Goal: Task Accomplishment & Management: Complete application form

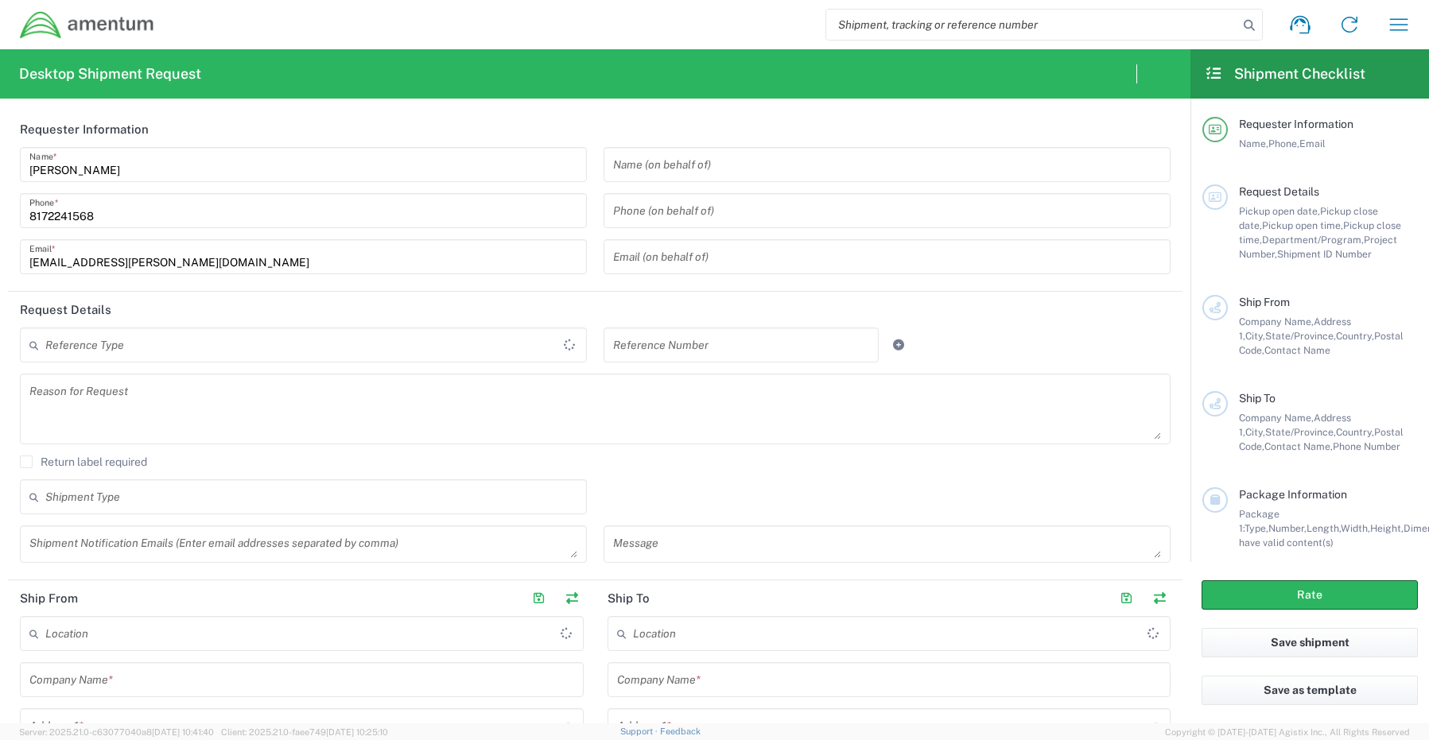
type input "[GEOGRAPHIC_DATA]"
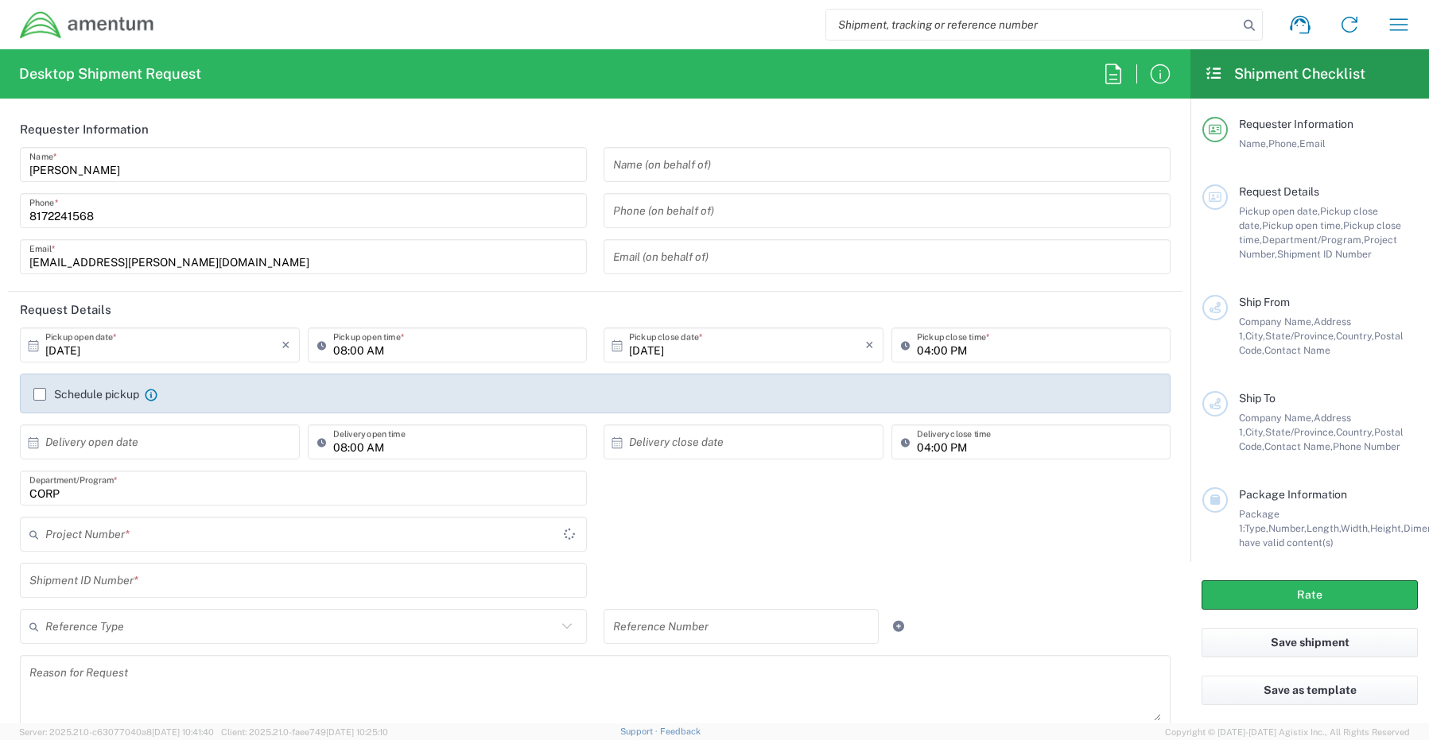
type input "CORP"
click at [100, 492] on input "CORP" at bounding box center [303, 489] width 548 height 28
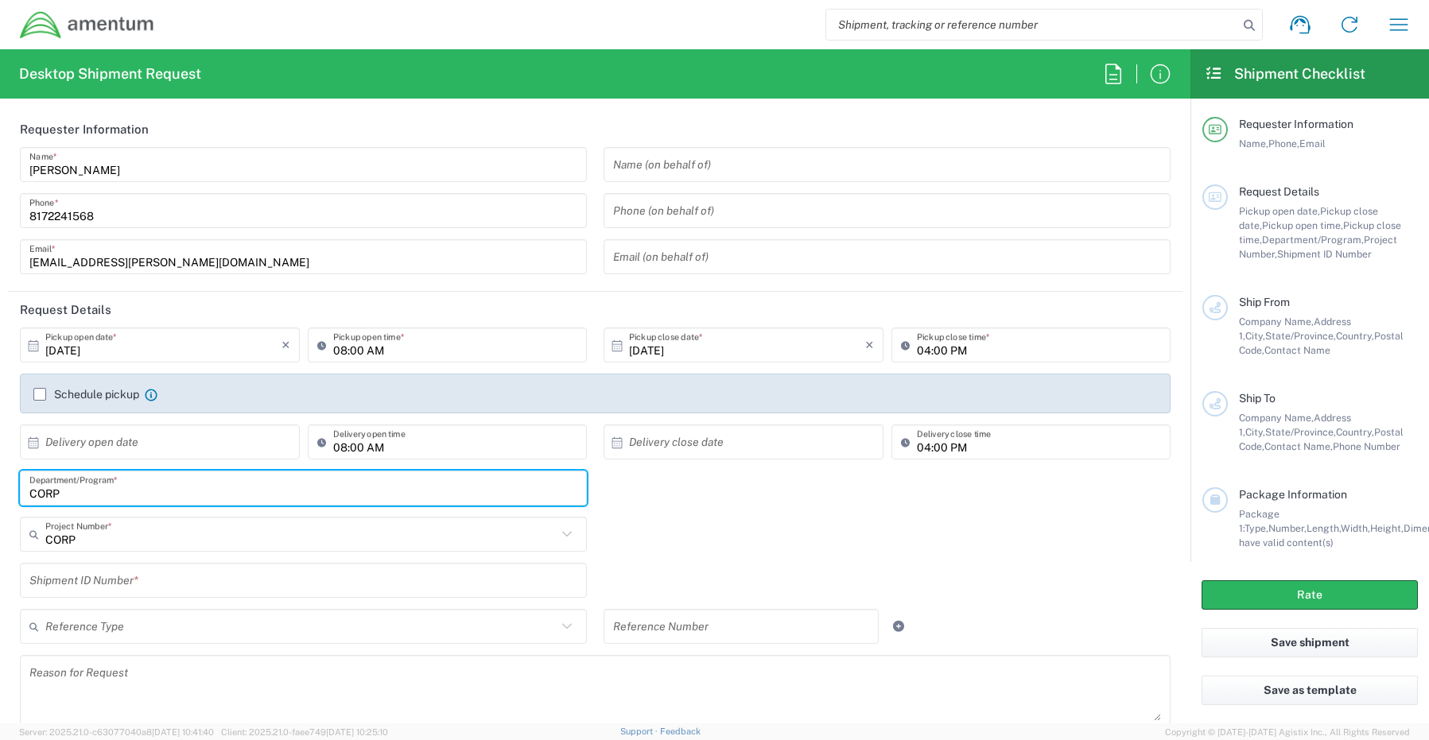
drag, startPoint x: 100, startPoint y: 492, endPoint x: -107, endPoint y: 475, distance: 208.3
click at [0, 475] on html "Shipment request Shipment tracking Shipment estimator Desktop shipment request …" at bounding box center [714, 370] width 1429 height 740
paste input "[PERSON_NAME]"
type input "[PERSON_NAME]"
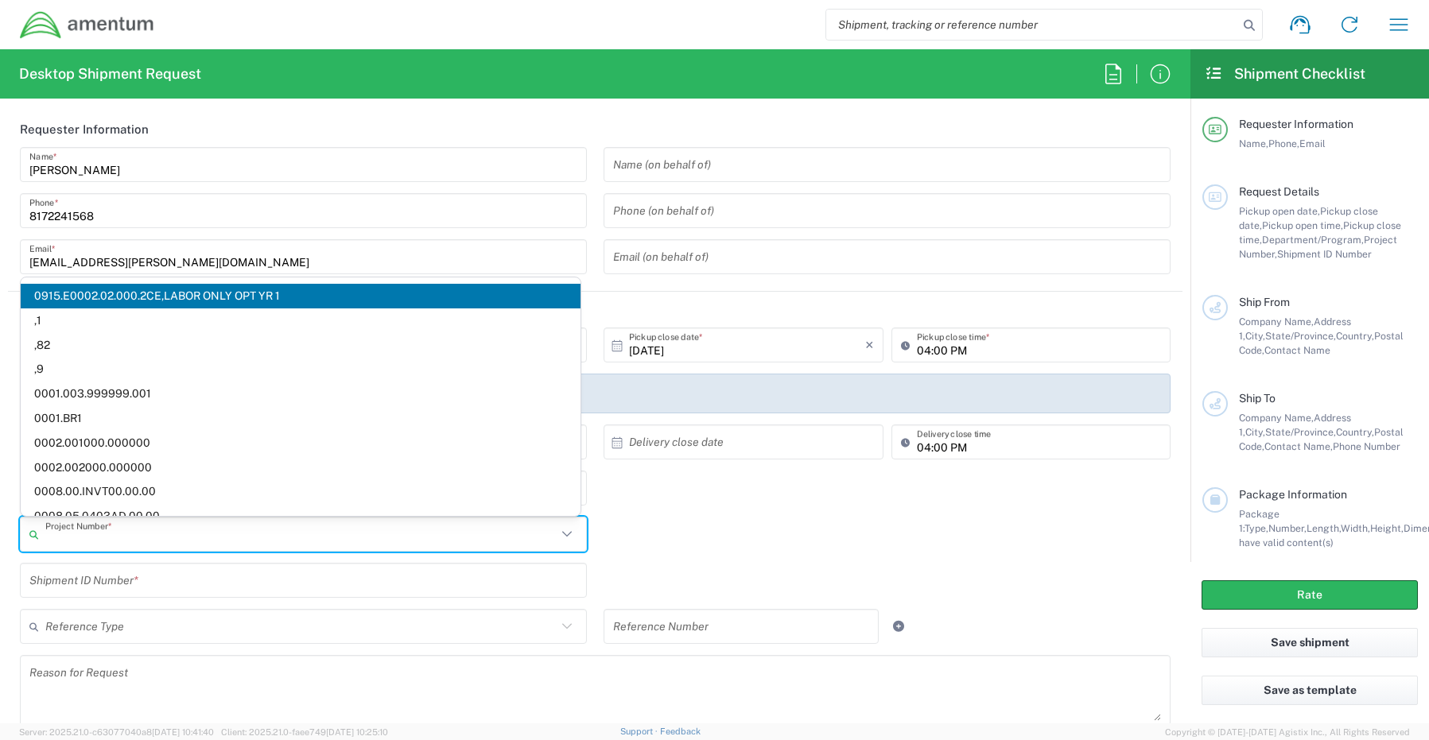
click at [113, 531] on input "text" at bounding box center [300, 535] width 511 height 28
paste input "OVHD.100024.00000"
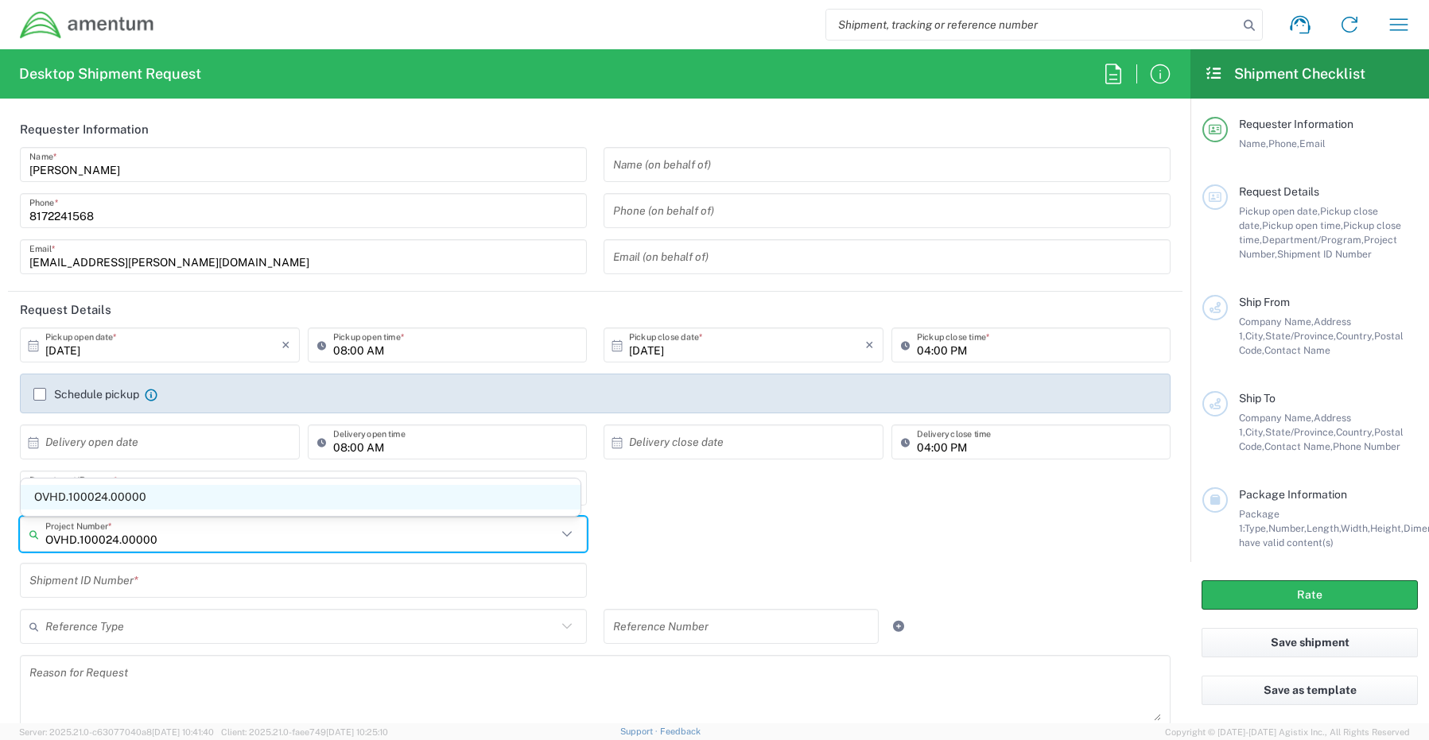
type input "OVHD.100024.00000"
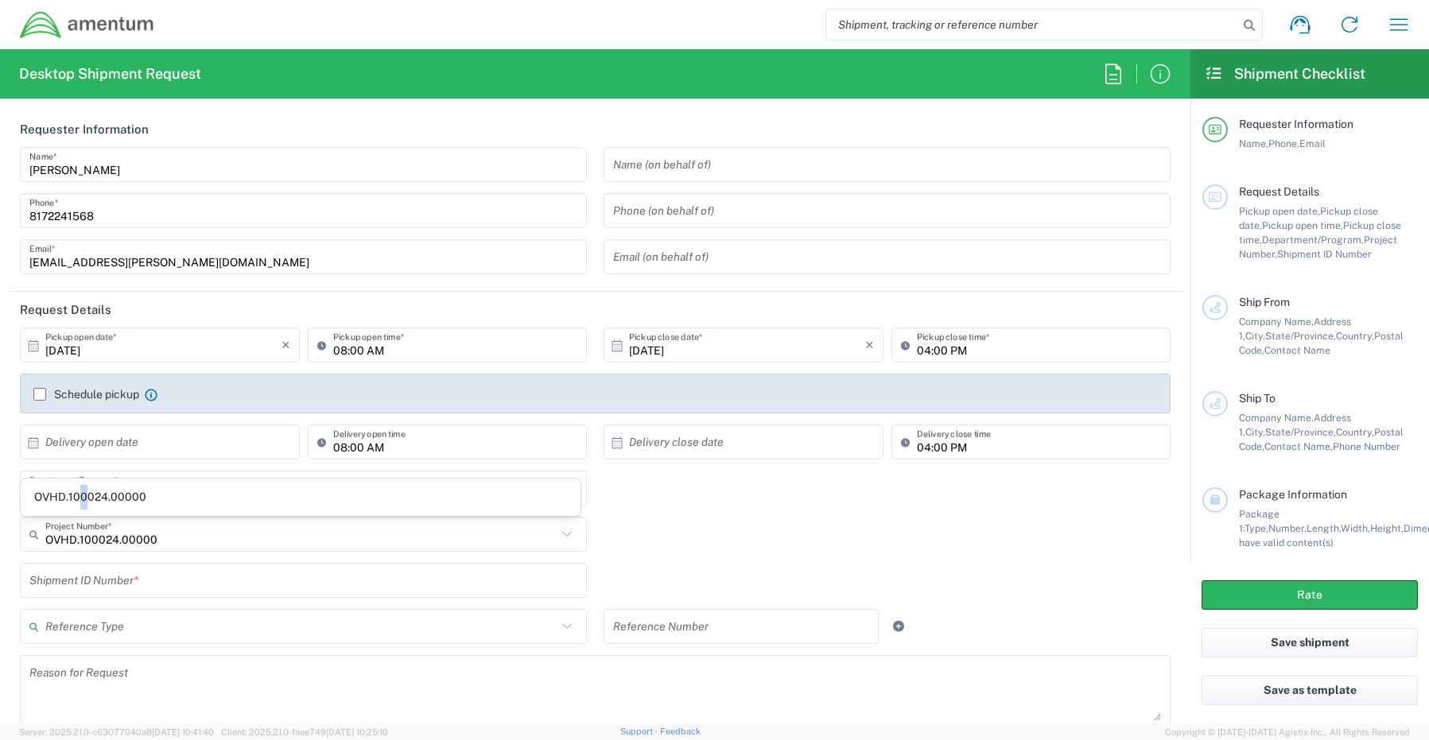
click at [84, 499] on span "OVHD.100024.00000" at bounding box center [301, 497] width 560 height 25
click at [58, 576] on input "text" at bounding box center [303, 581] width 548 height 28
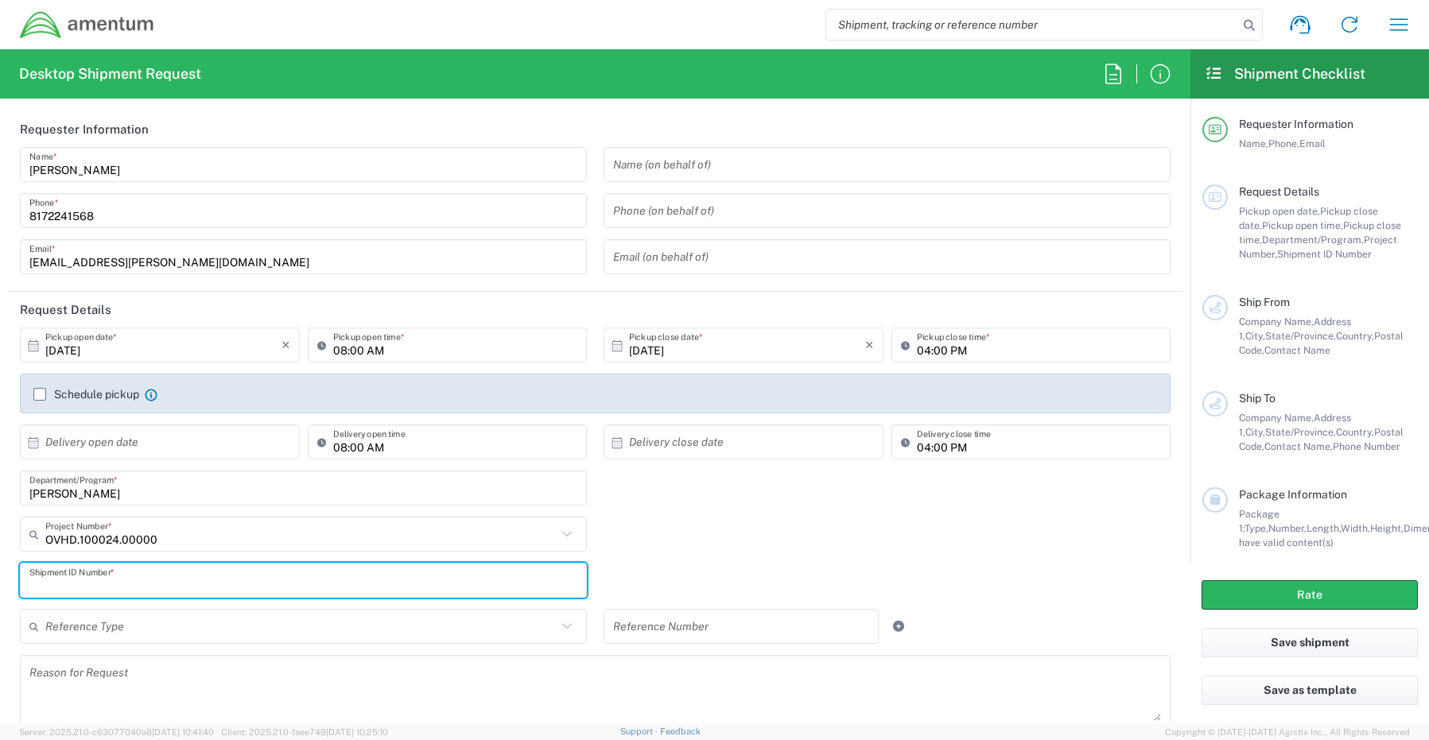
paste input "RITM0232675- [PERSON_NAME]"
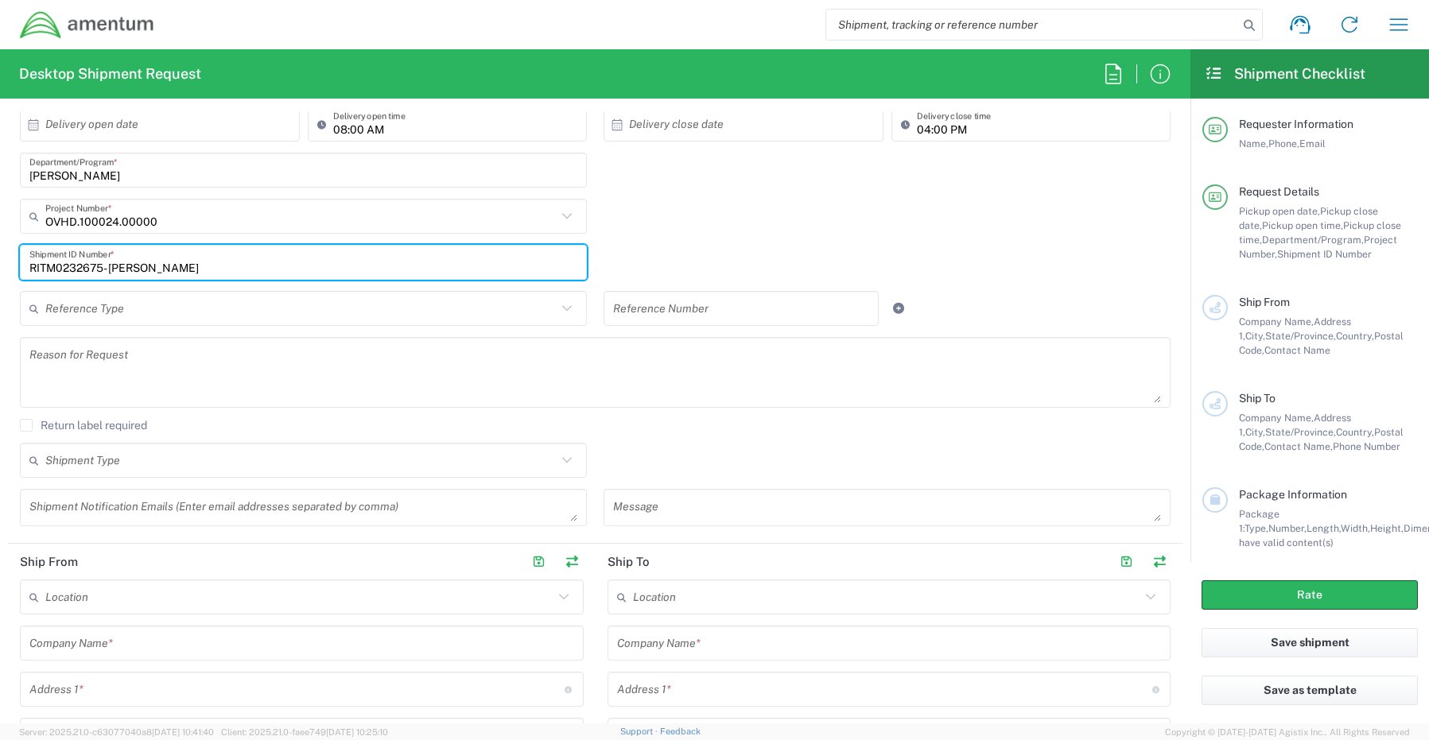
scroll to position [557, 0]
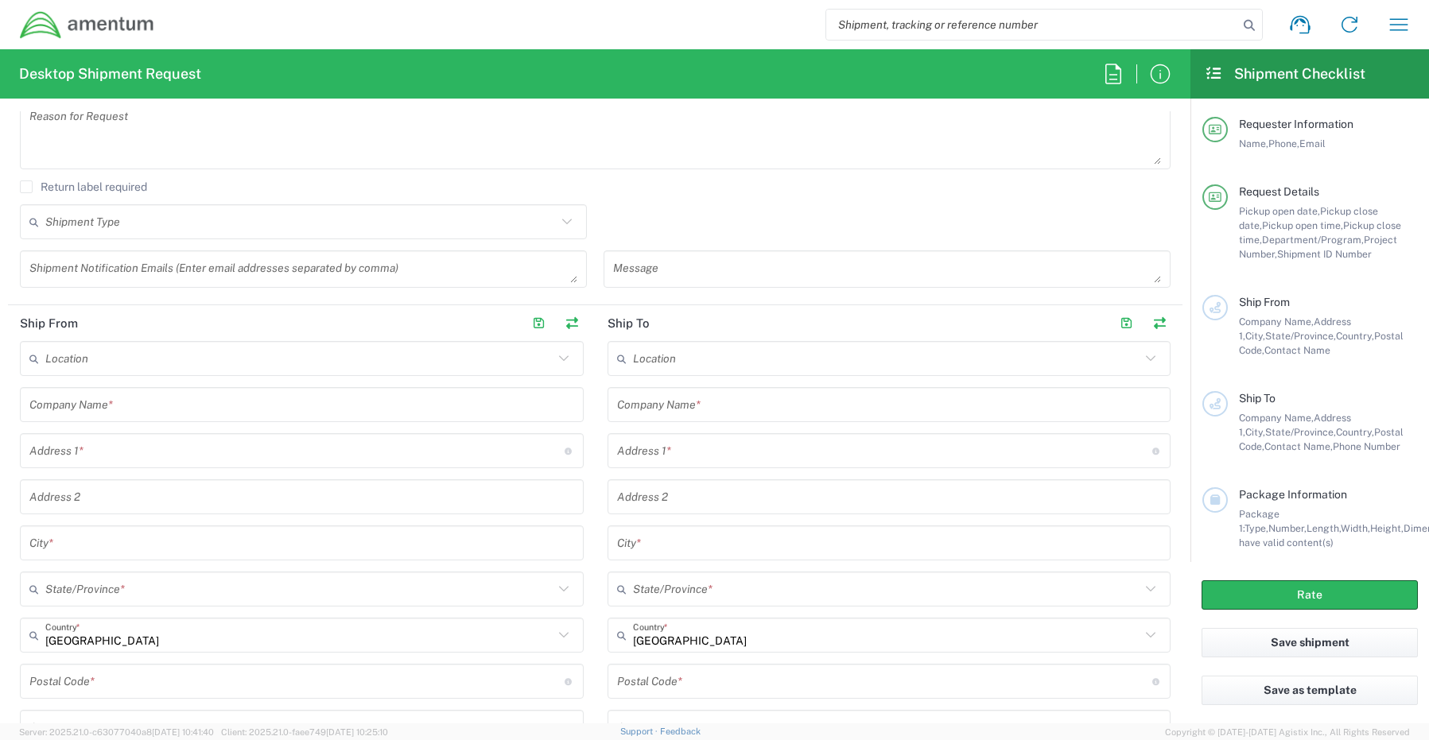
type input "RITM0232675- [PERSON_NAME]"
click at [60, 274] on textarea at bounding box center [303, 269] width 548 height 28
click at [79, 270] on textarea at bounding box center [303, 269] width 548 height 28
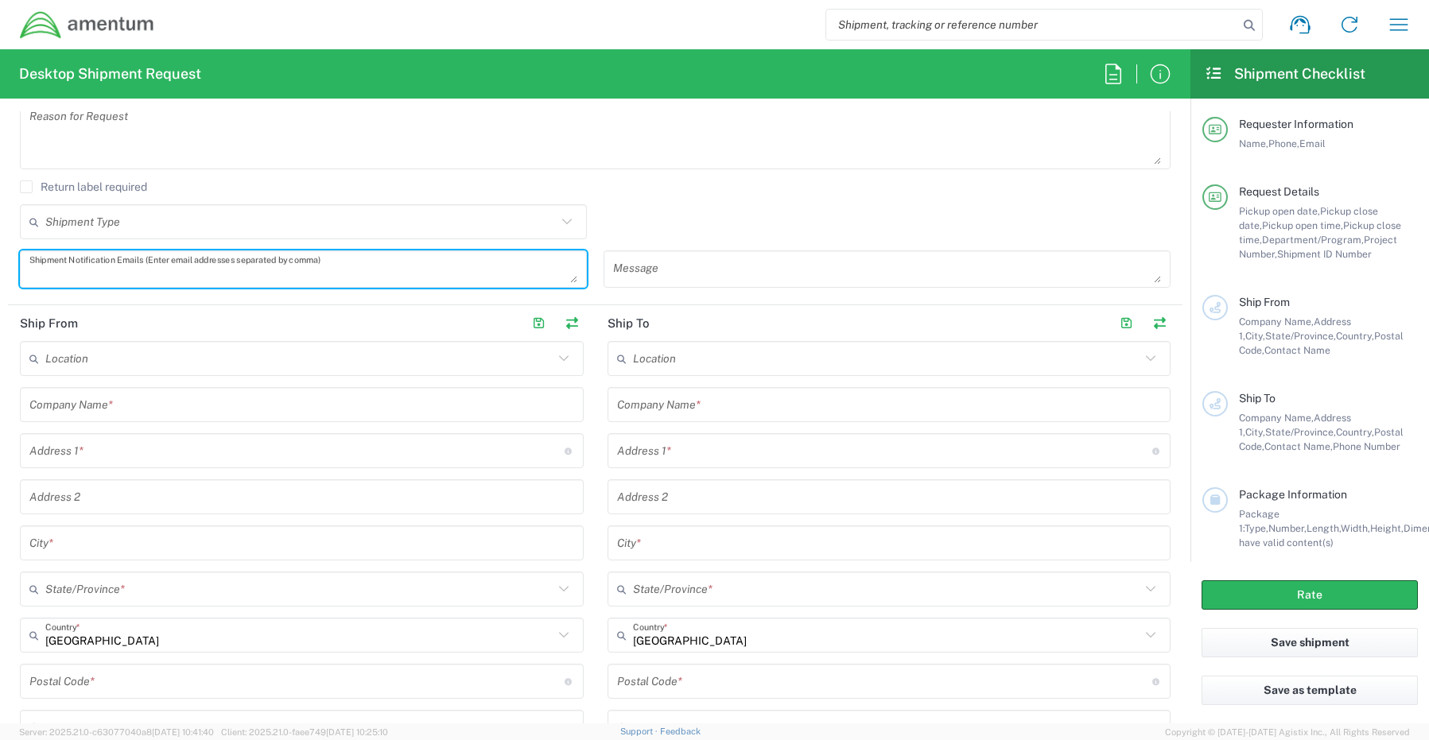
paste textarea "[PERSON_NAME][EMAIL_ADDRESS][PERSON_NAME][DOMAIN_NAME]"
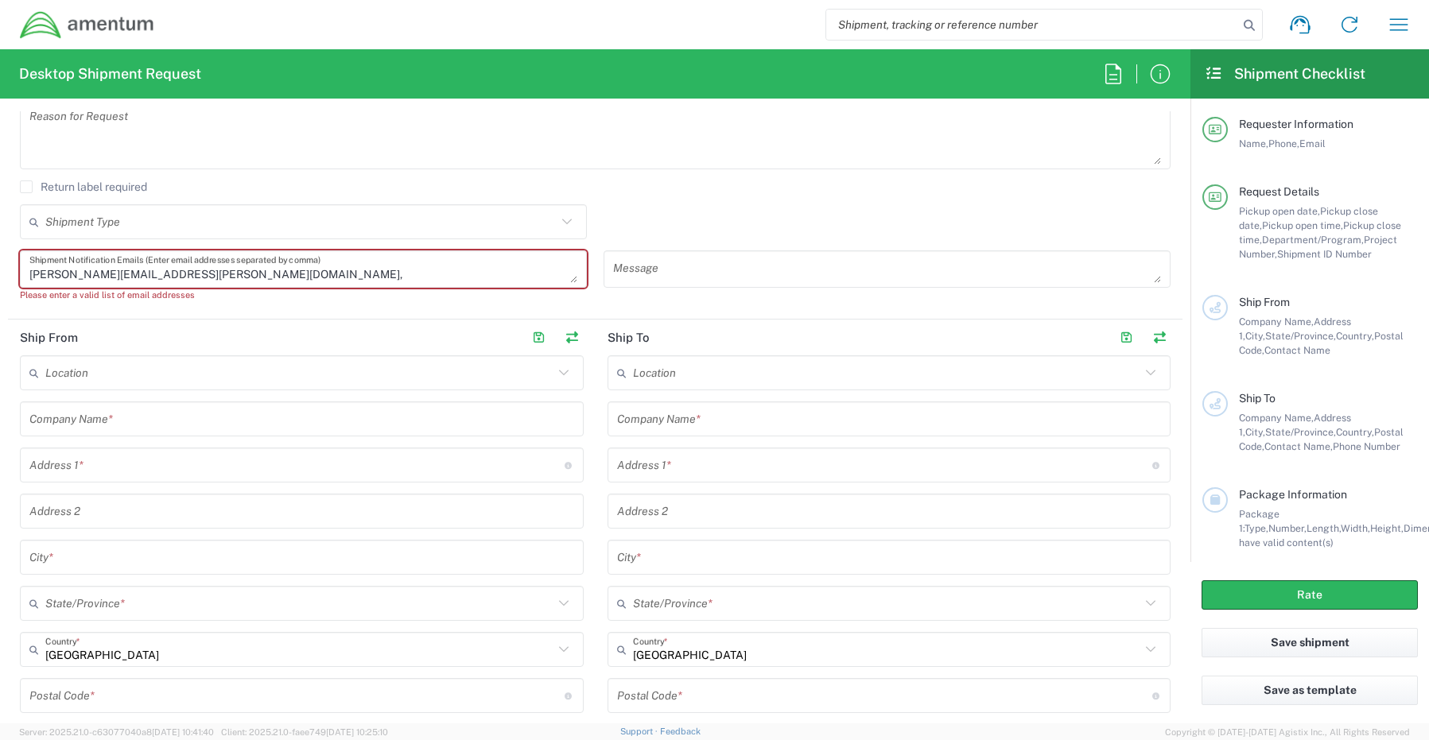
click at [230, 275] on textarea "[PERSON_NAME][EMAIL_ADDRESS][PERSON_NAME][DOMAIN_NAME]," at bounding box center [303, 269] width 548 height 28
paste textarea "[EMAIL_ADDRESS][DOMAIN_NAME]"
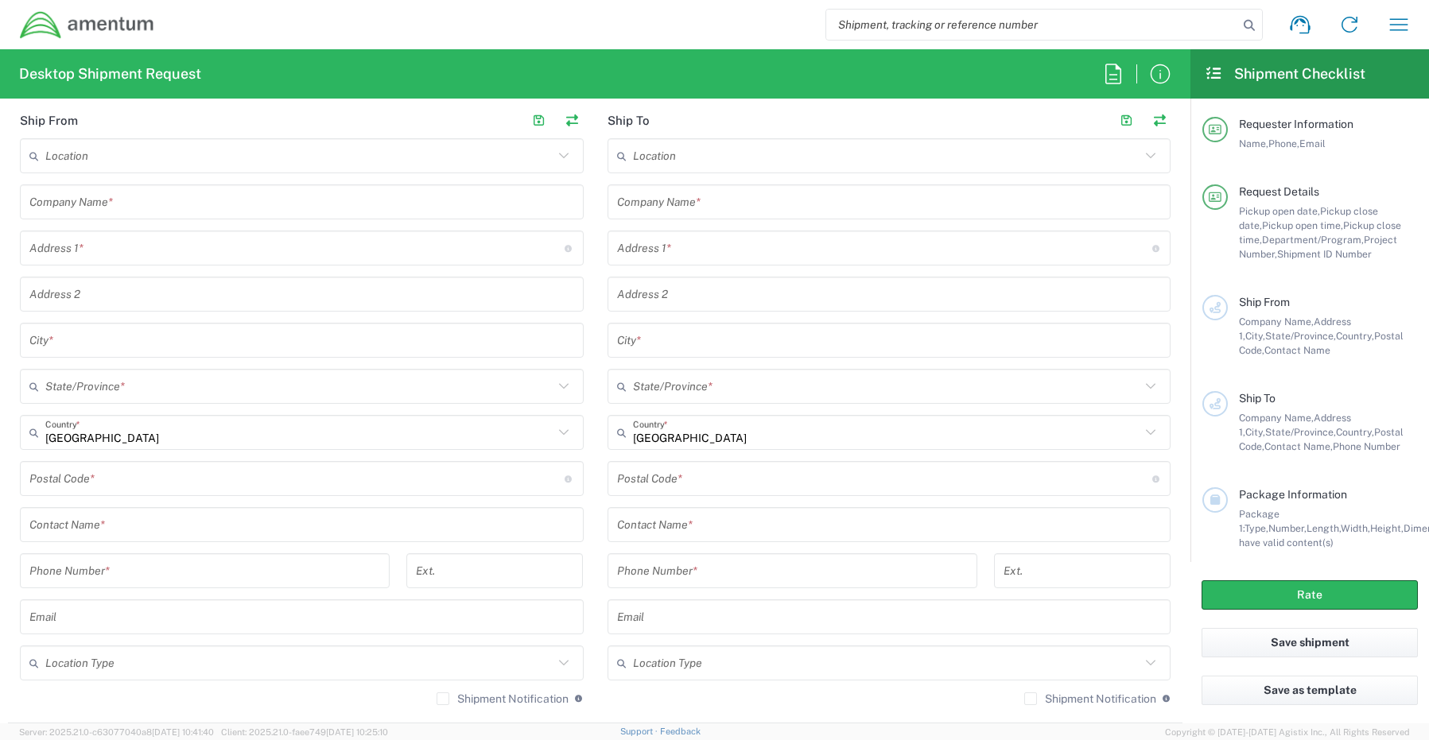
scroll to position [795, 0]
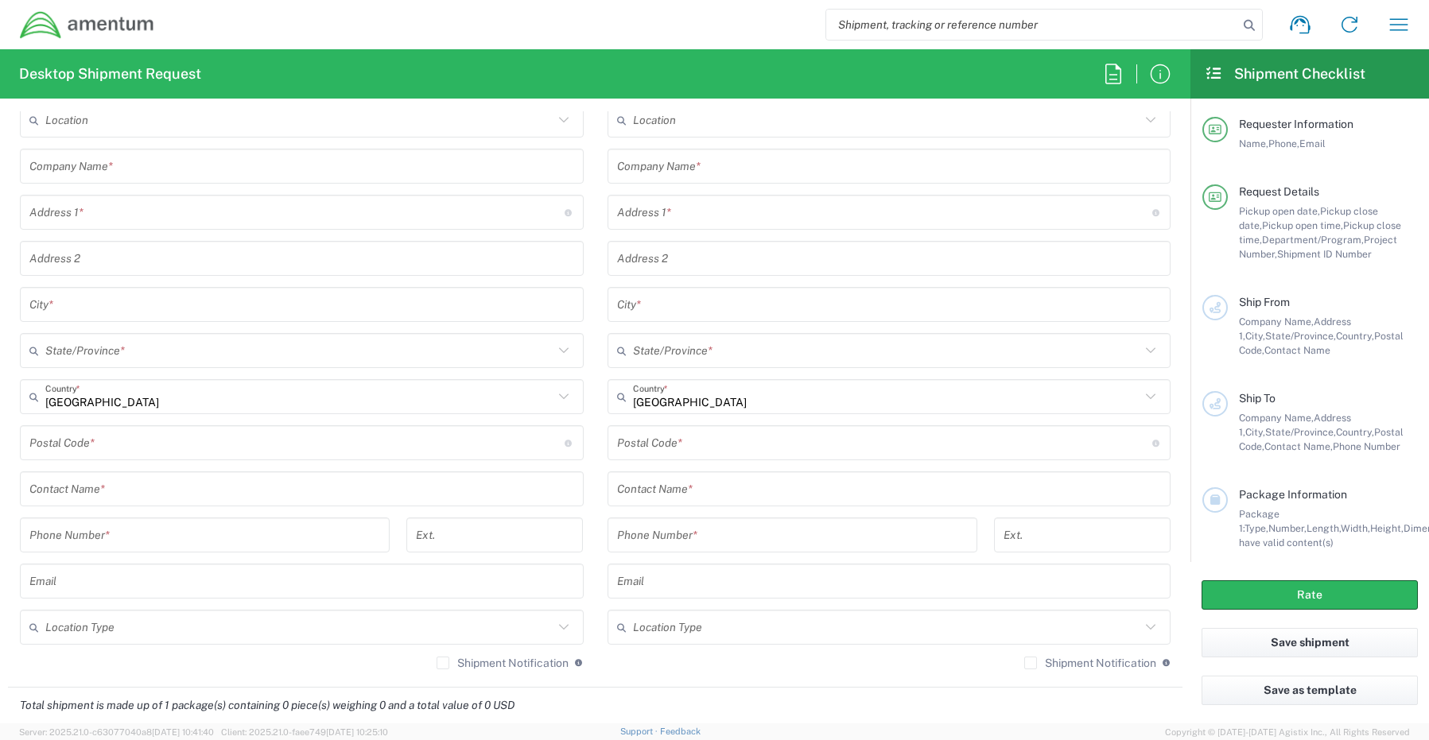
type textarea "[PERSON_NAME][EMAIL_ADDRESS][PERSON_NAME][DOMAIN_NAME], [EMAIL_ADDRESS][DOMAIN_…"
click at [112, 485] on input "text" at bounding box center [301, 489] width 545 height 28
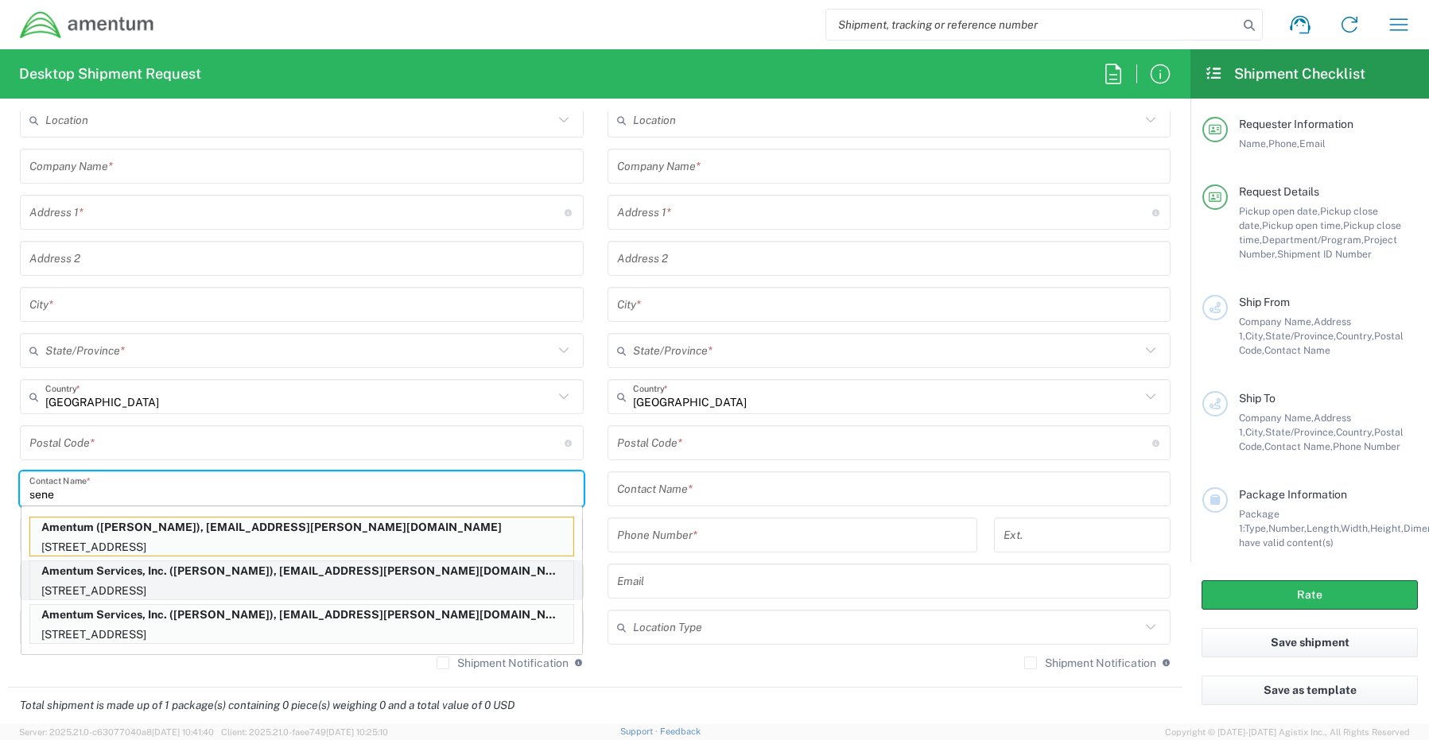
type input "sene"
click at [106, 585] on p "[STREET_ADDRESS]" at bounding box center [301, 591] width 543 height 20
type input "Amentum Services, Inc."
type input "[STREET_ADDRESS]"
type input "[GEOGRAPHIC_DATA]"
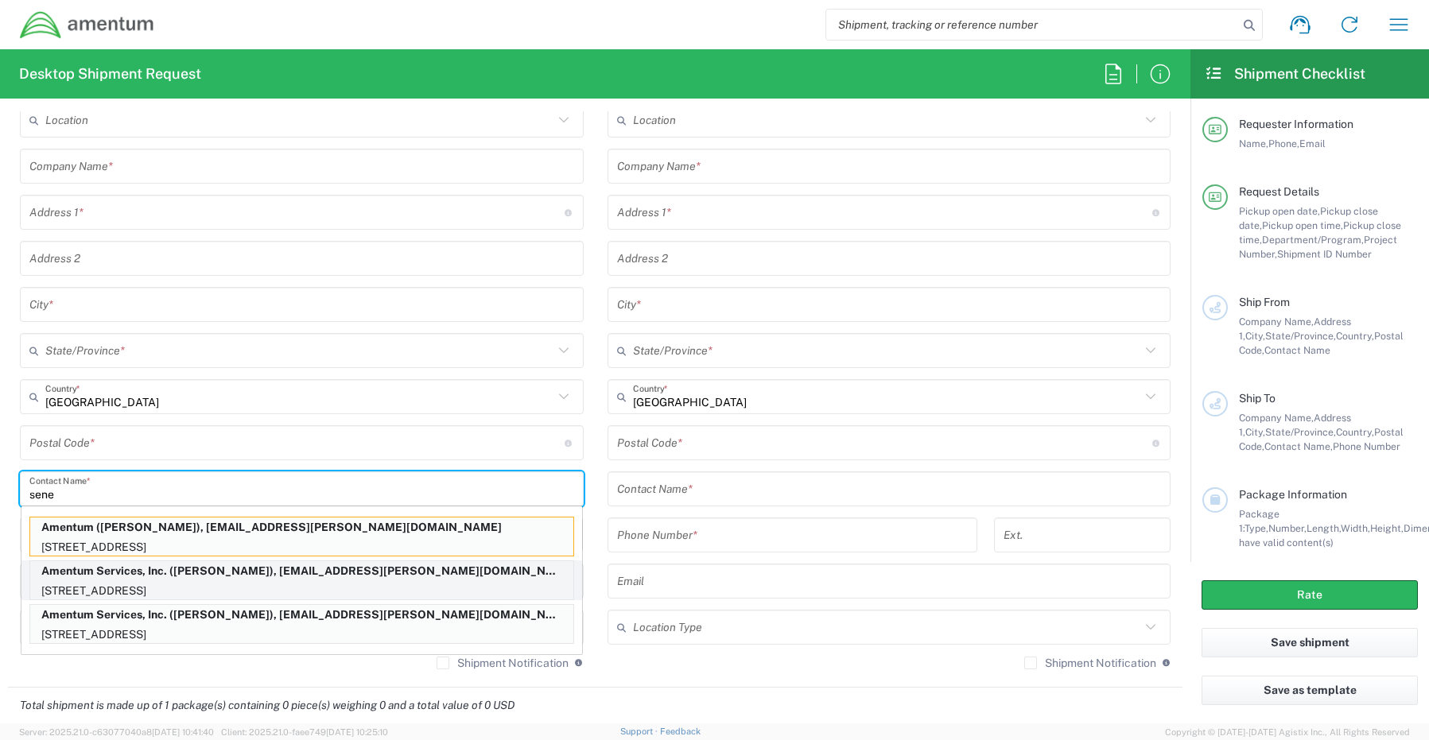
type input "[US_STATE]"
type input "76177"
type input "[PERSON_NAME]"
type input "[PHONE_NUMBER]"
type input "[EMAIL_ADDRESS][PERSON_NAME][DOMAIN_NAME]"
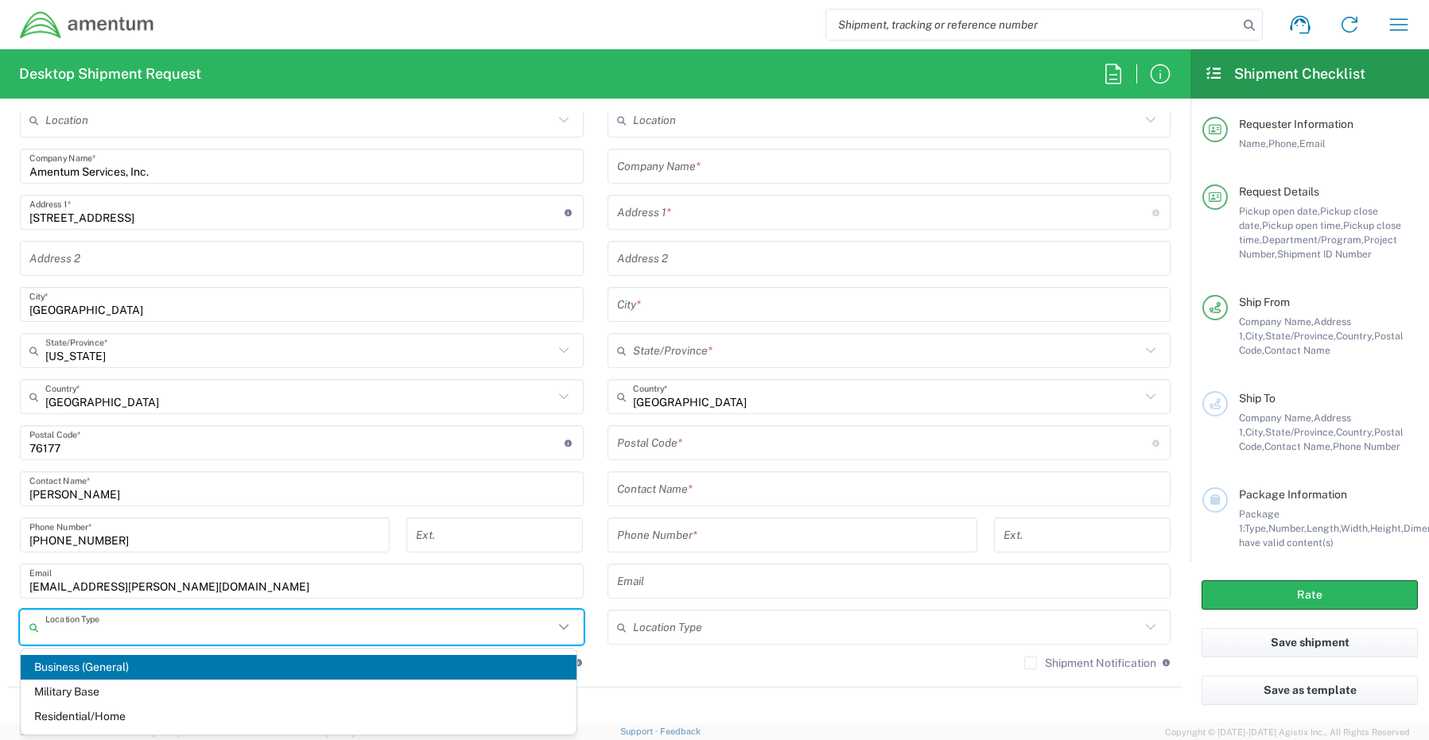
click at [84, 625] on input "text" at bounding box center [299, 628] width 508 height 28
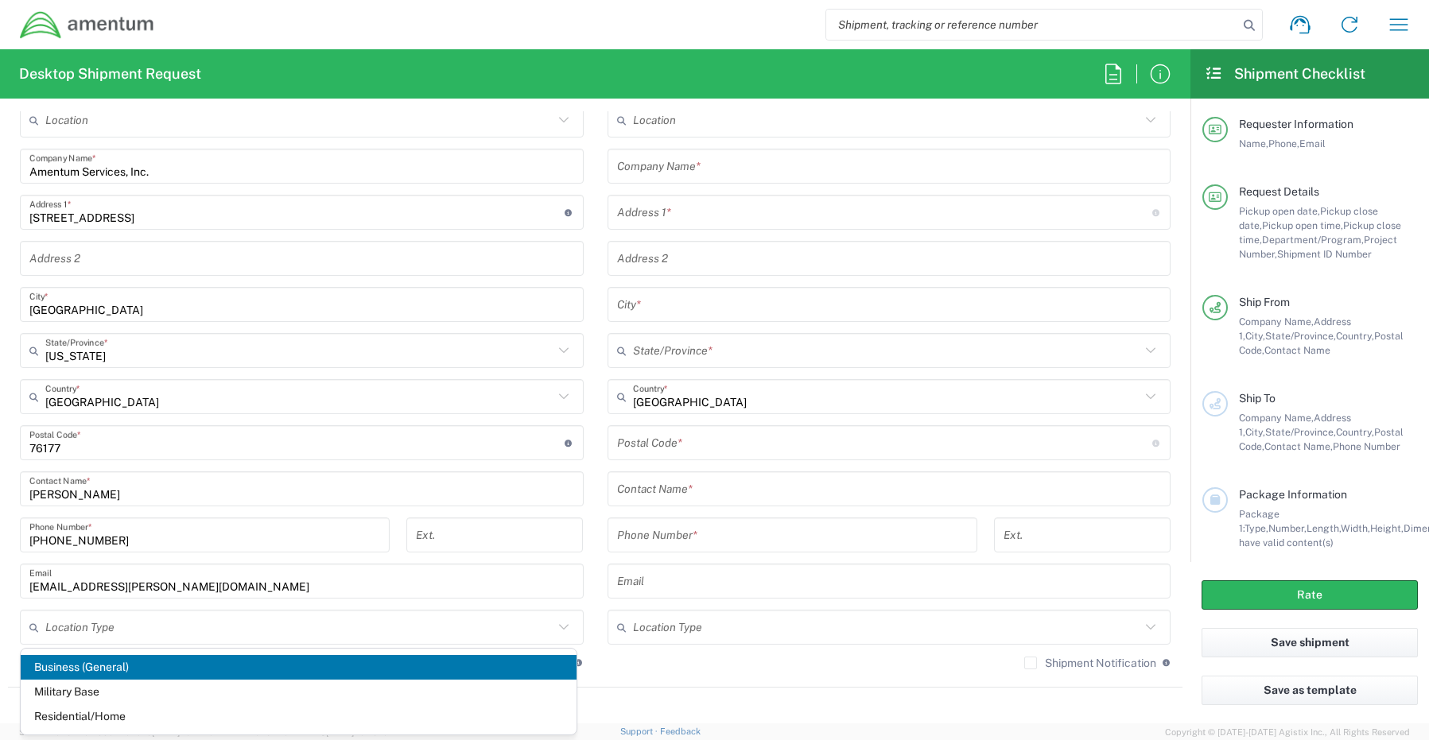
drag, startPoint x: 80, startPoint y: 671, endPoint x: 94, endPoint y: 669, distance: 14.4
click at [78, 669] on span "Business (General)" at bounding box center [299, 667] width 556 height 25
type input "Business (General)"
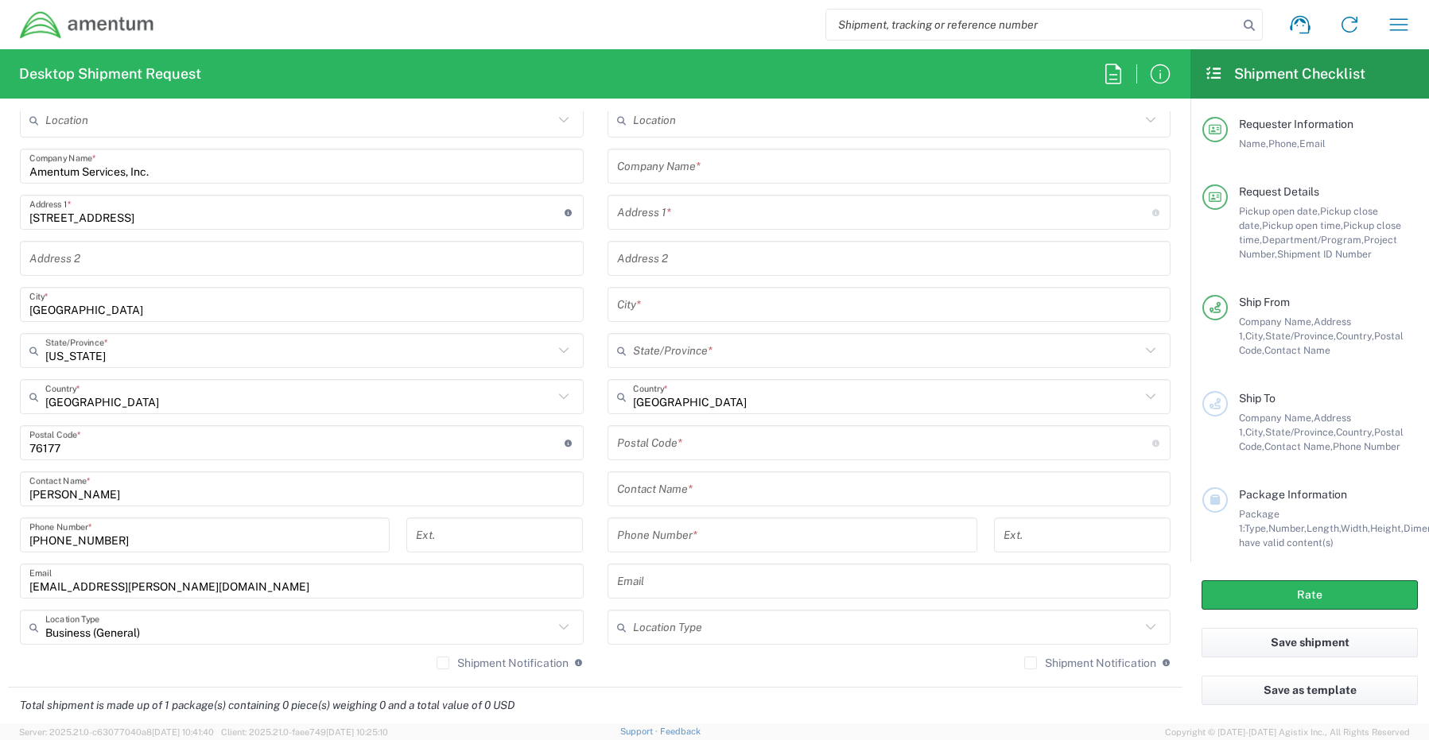
click at [440, 669] on label "Shipment Notification" at bounding box center [502, 663] width 132 height 13
click at [443, 663] on input "Shipment Notification" at bounding box center [443, 663] width 0 height 0
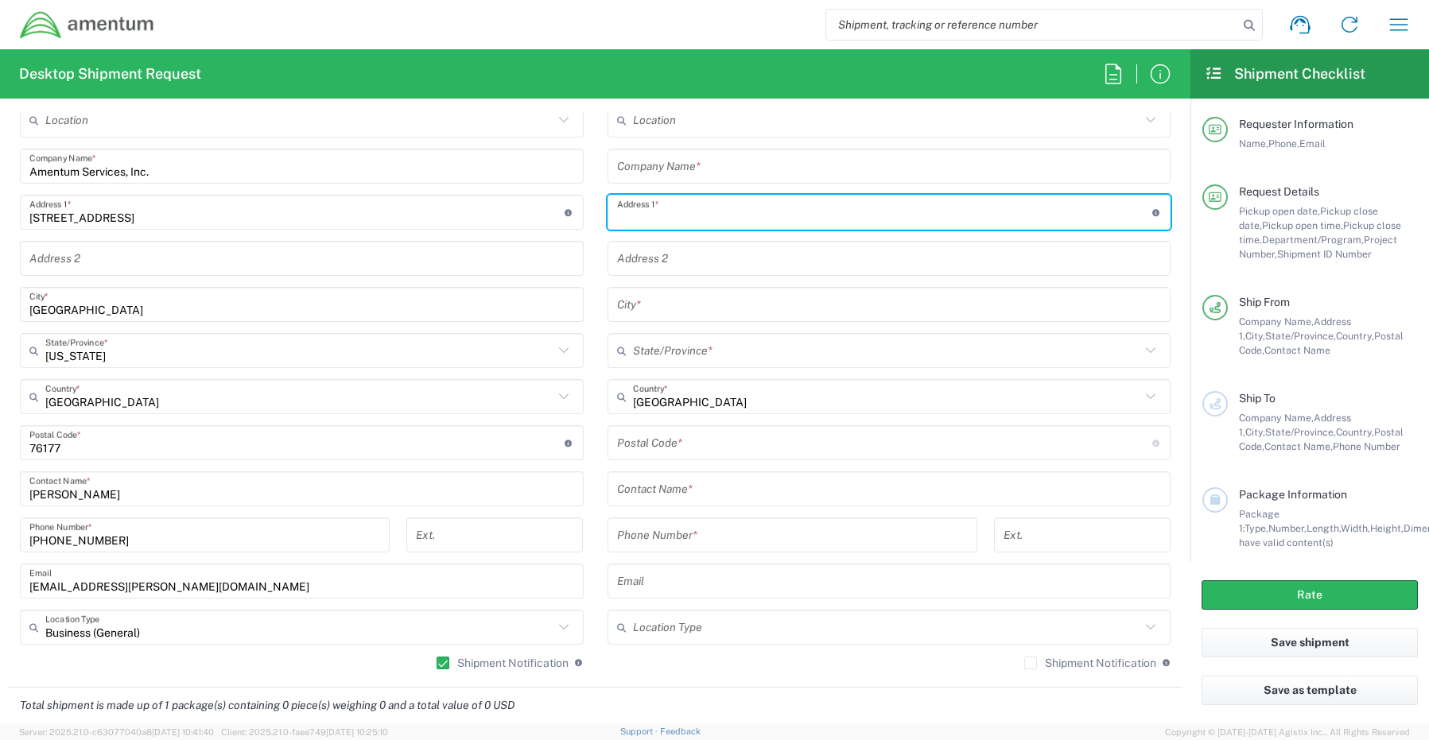
click at [696, 211] on input "text" at bounding box center [884, 213] width 535 height 28
paste input "[STREET_ADDRESS][PERSON_NAME]"
type input "[STREET_ADDRESS][PERSON_NAME]"
click at [708, 163] on input "text" at bounding box center [889, 167] width 545 height 28
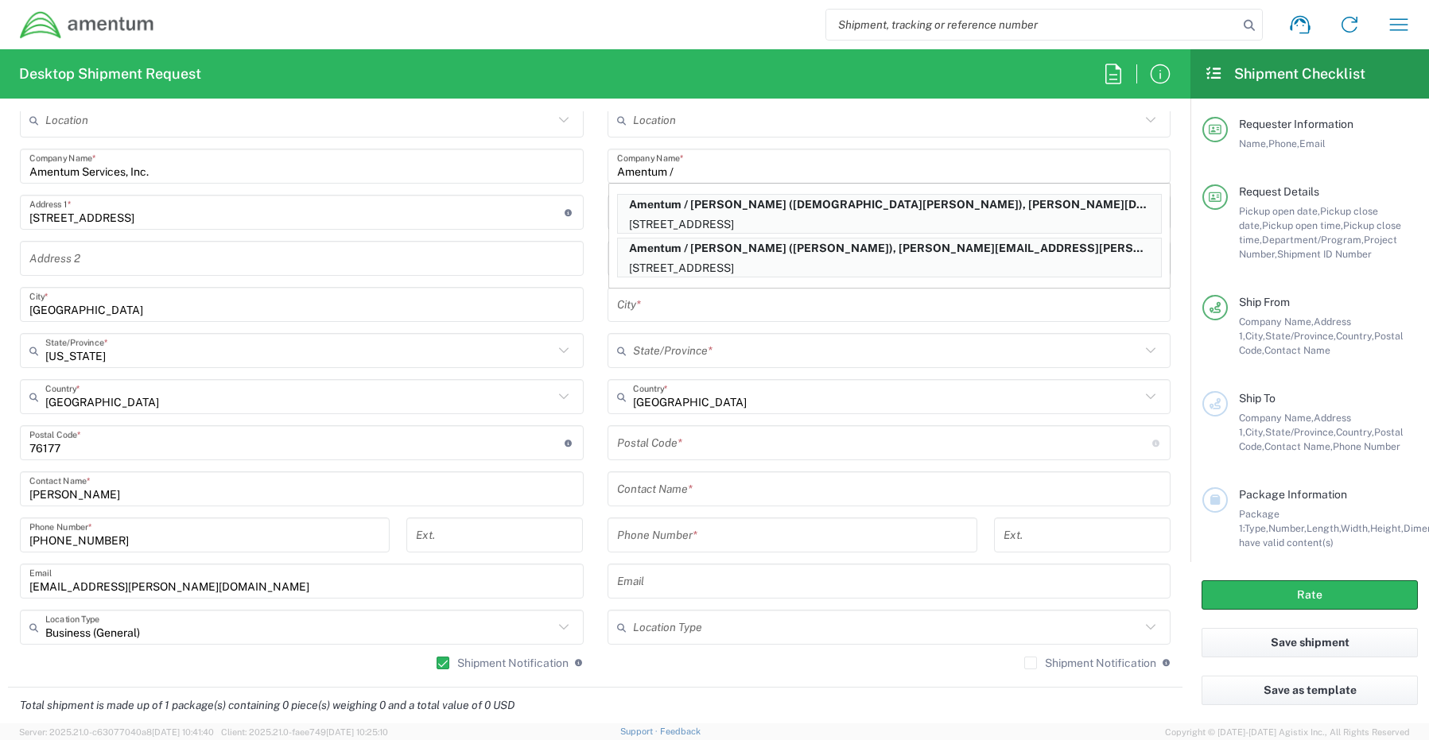
click at [708, 169] on input "Amentum /" at bounding box center [889, 167] width 545 height 28
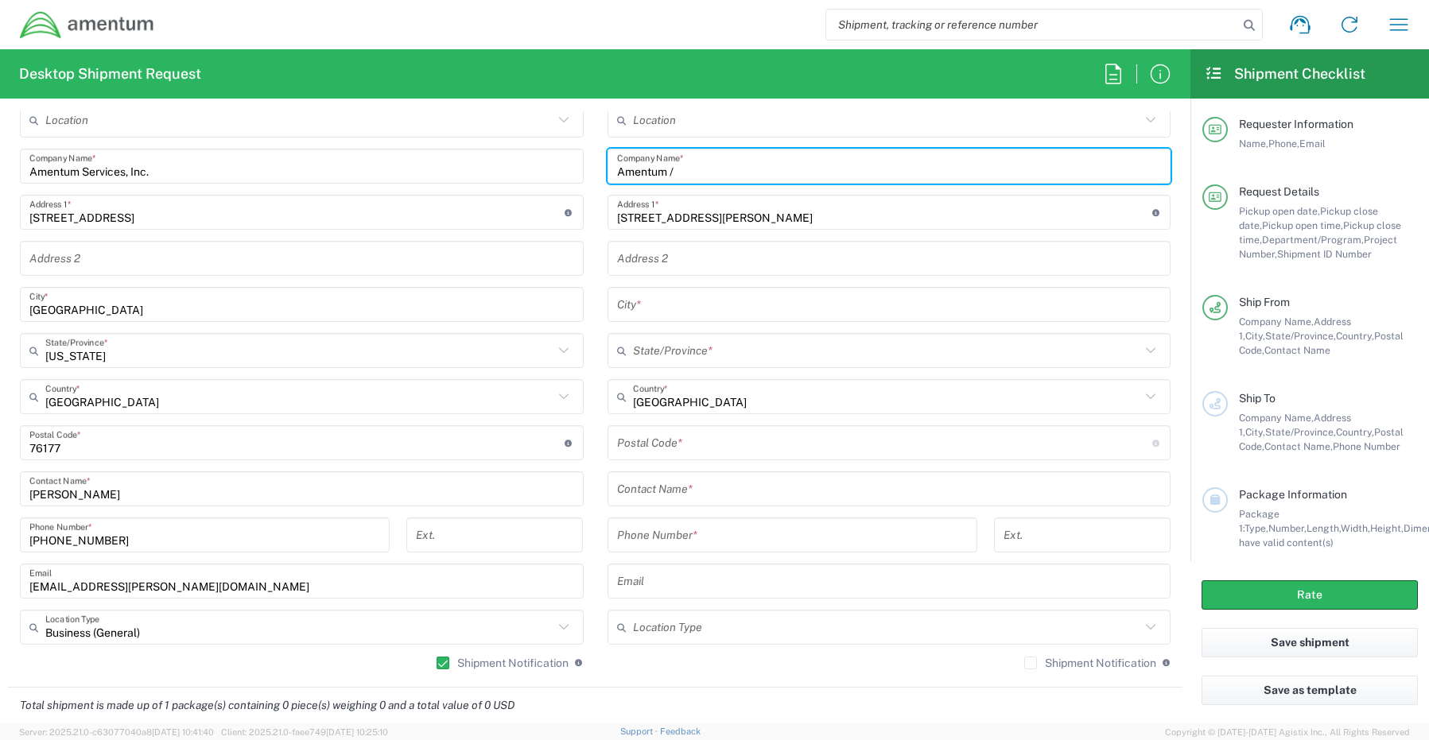
paste input "[PERSON_NAME]"
type input "[DEMOGRAPHIC_DATA] / [PERSON_NAME]"
click at [681, 486] on input "text" at bounding box center [889, 489] width 545 height 28
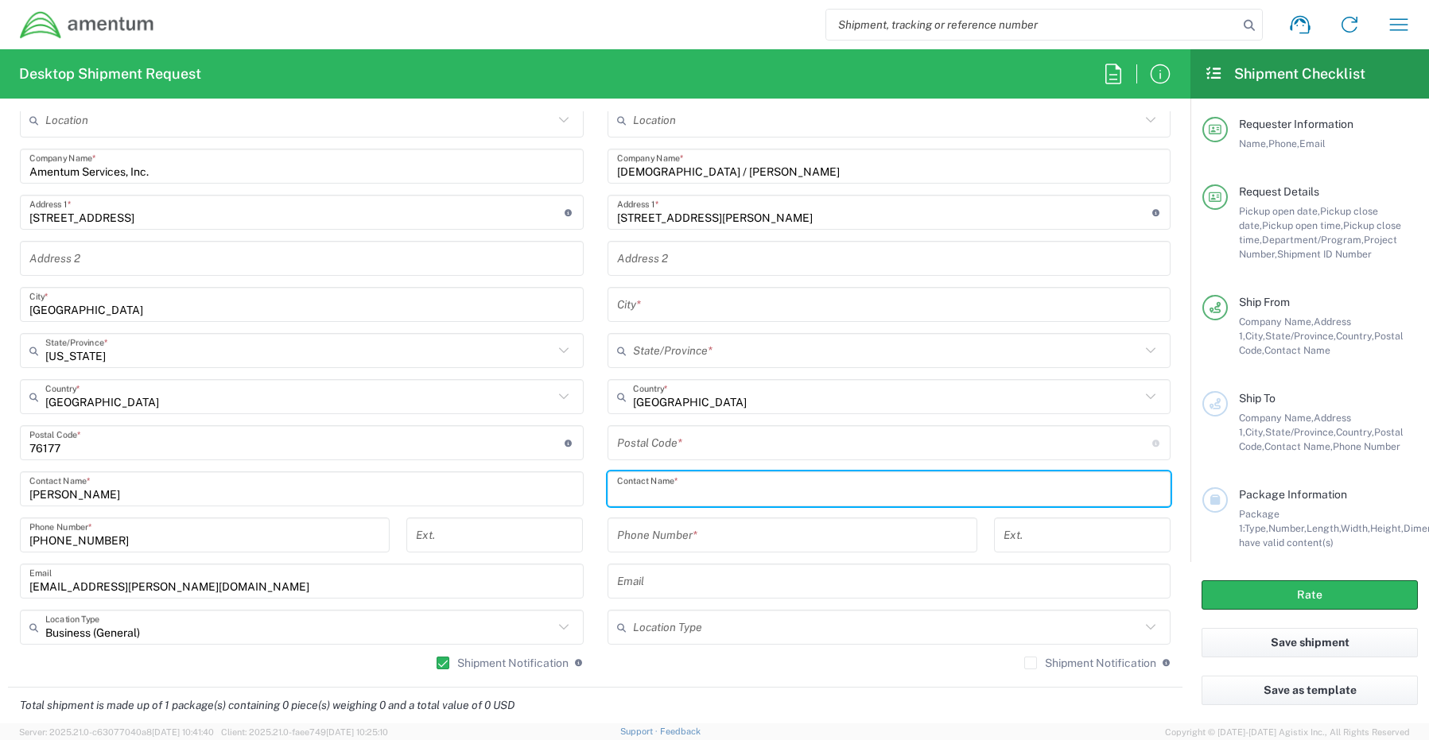
paste input "[PERSON_NAME]"
type input "[PERSON_NAME]"
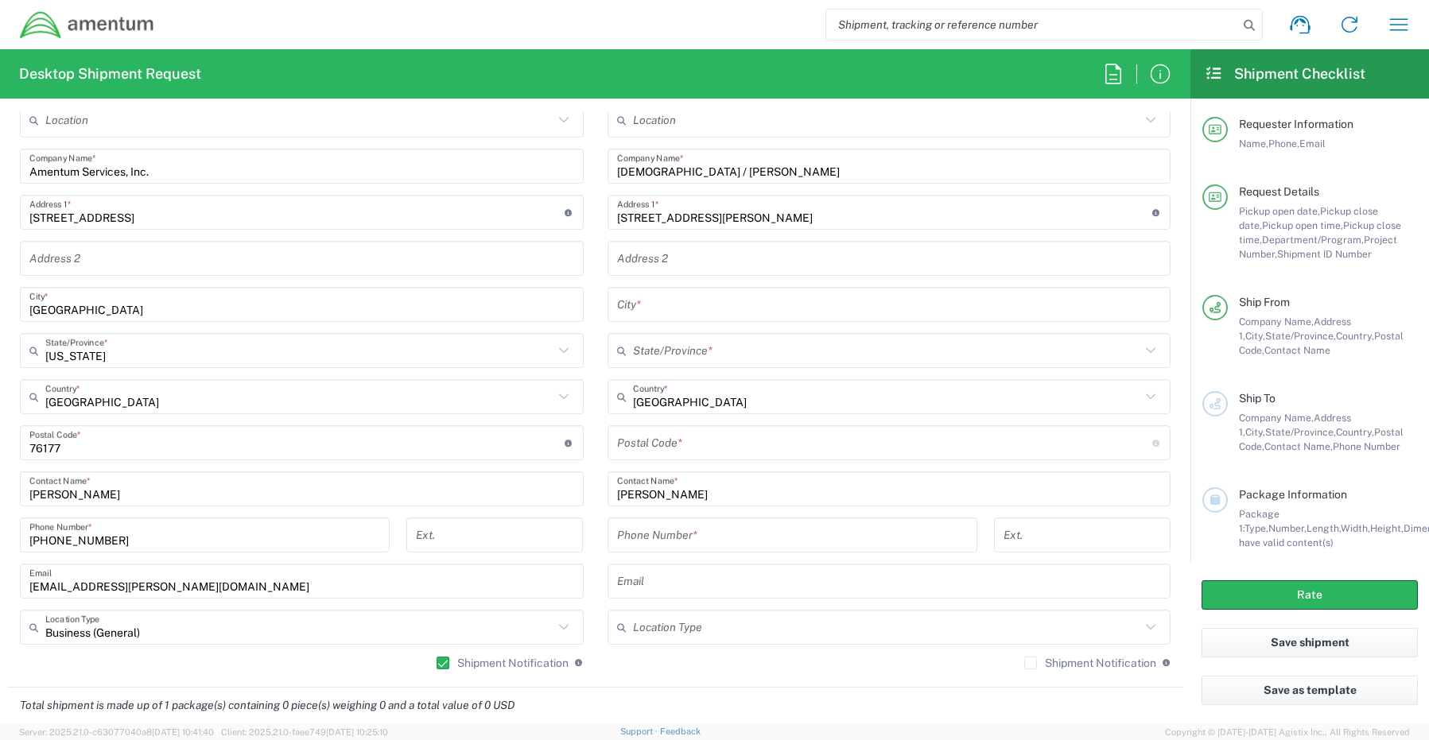
click at [646, 305] on input "text" at bounding box center [889, 305] width 545 height 28
paste input "[GEOGRAPHIC_DATA],"
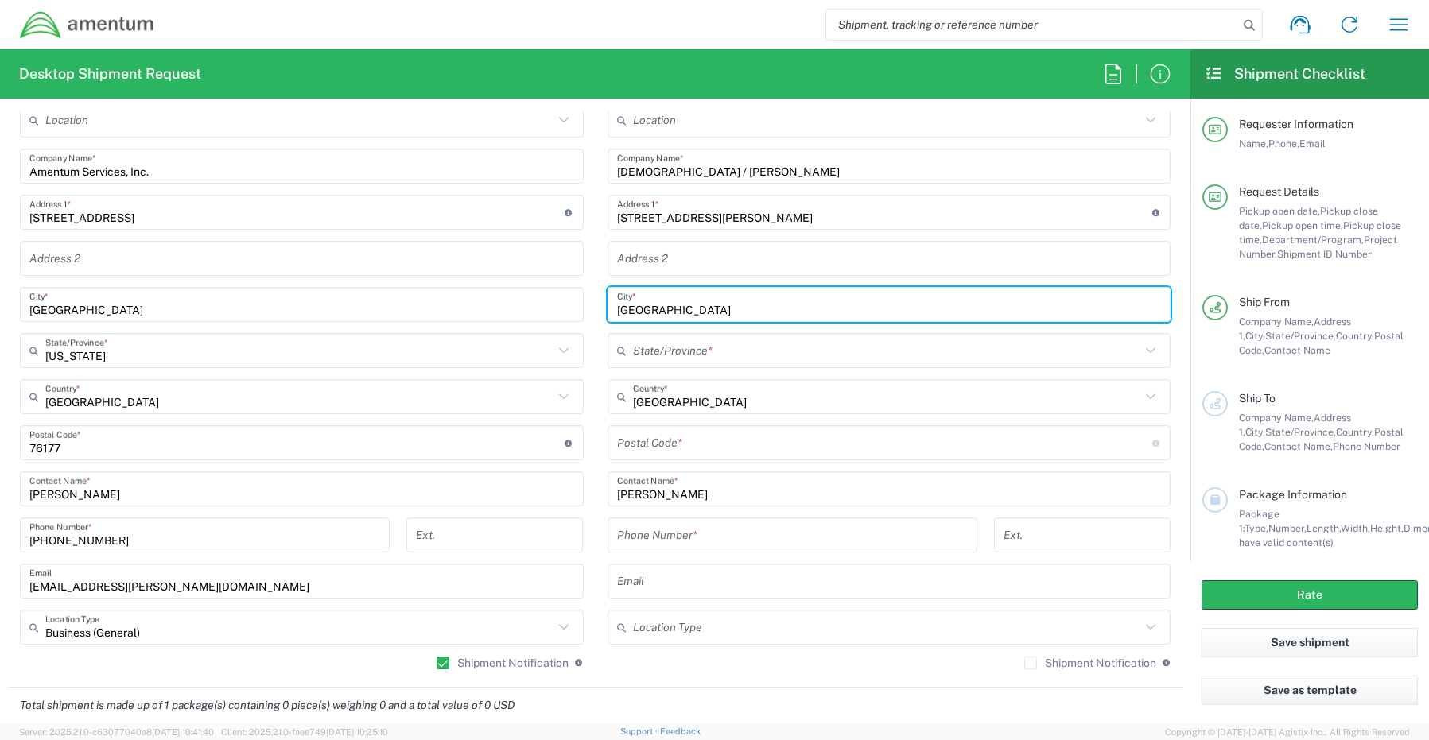
type input "[GEOGRAPHIC_DATA]"
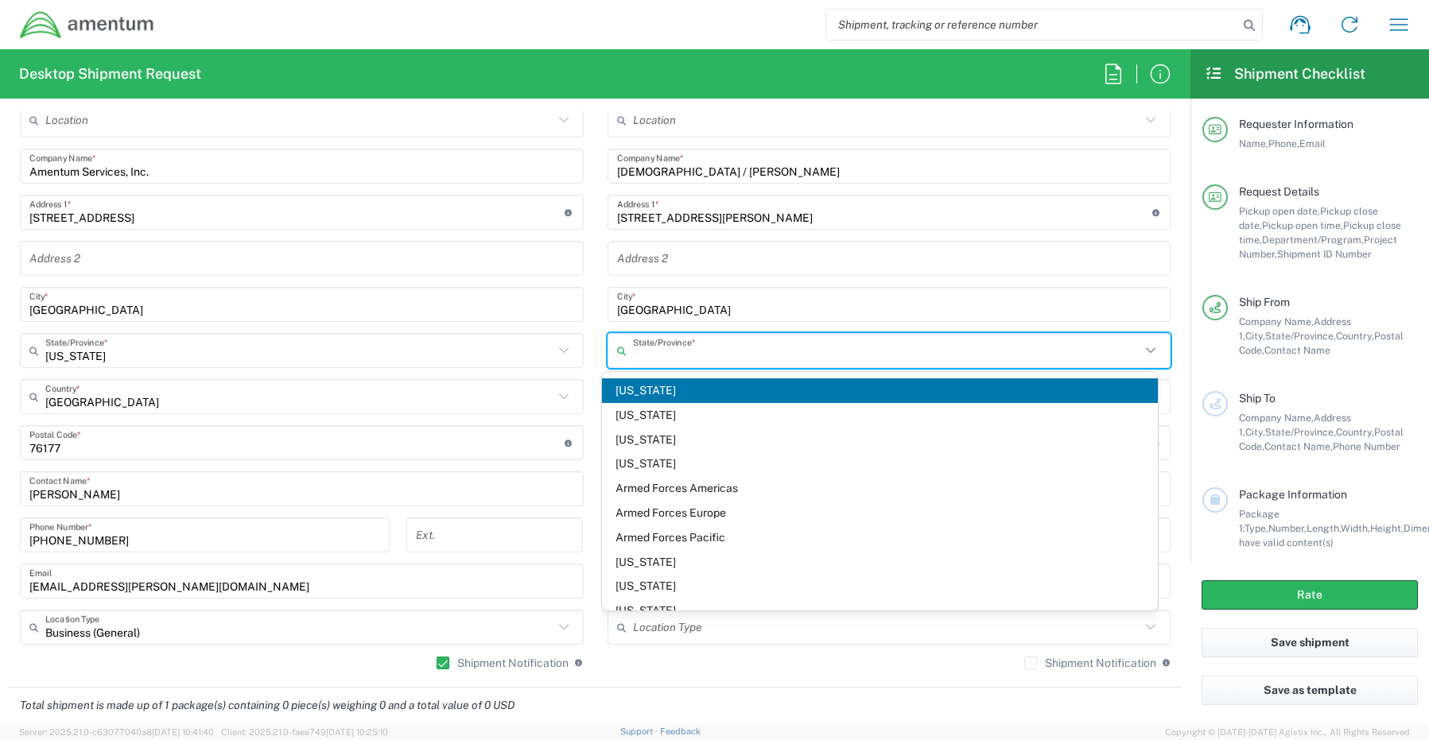
click at [673, 342] on input "text" at bounding box center [887, 351] width 508 height 28
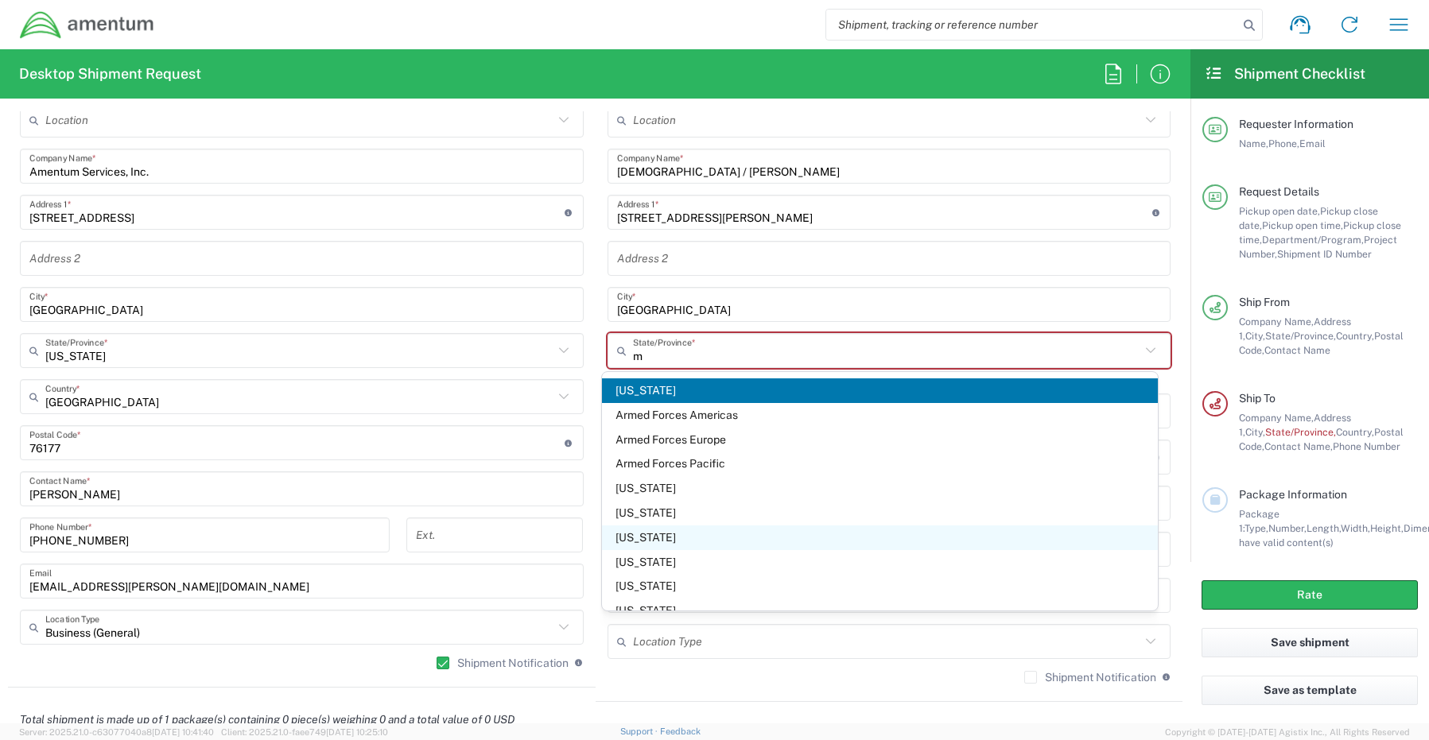
click at [632, 537] on span "[US_STATE]" at bounding box center [880, 538] width 556 height 25
type input "[US_STATE]"
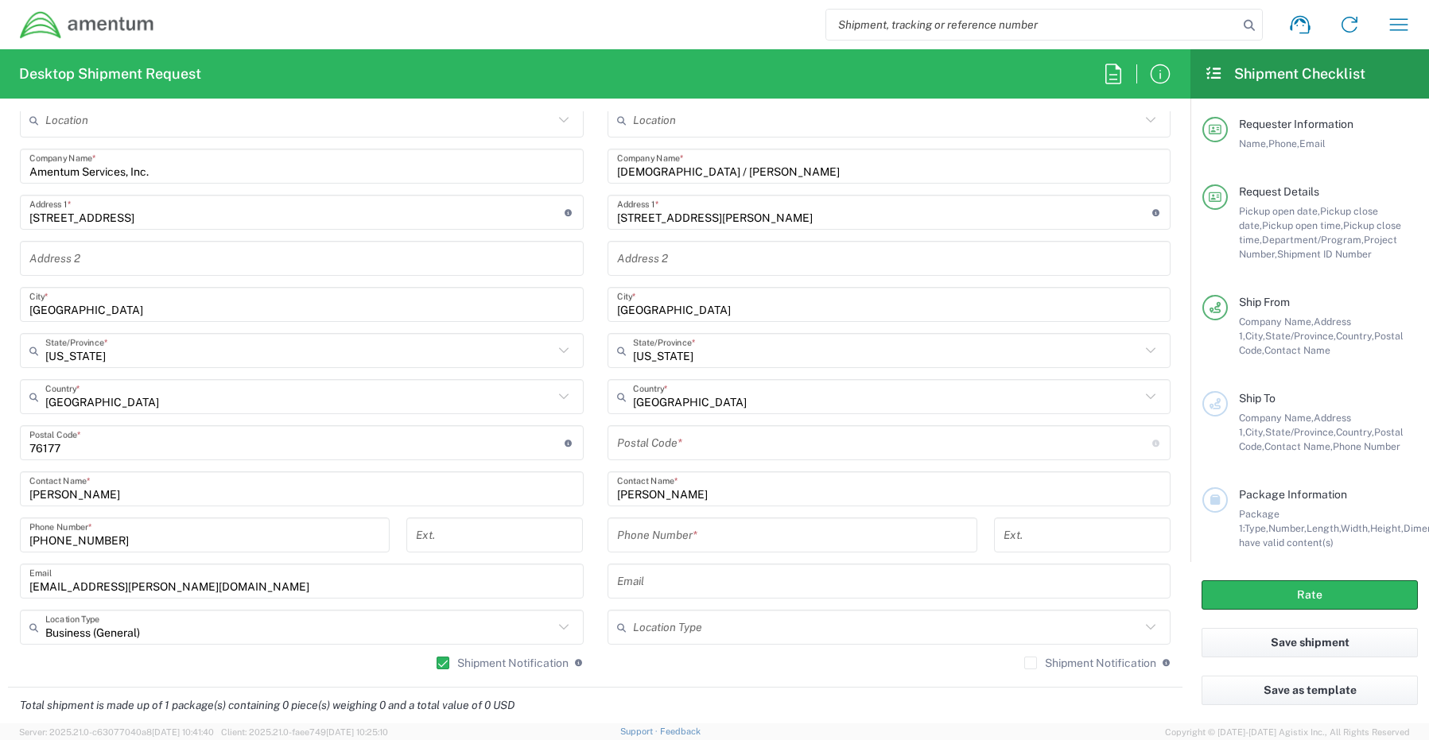
click at [669, 452] on input "undefined" at bounding box center [884, 443] width 535 height 28
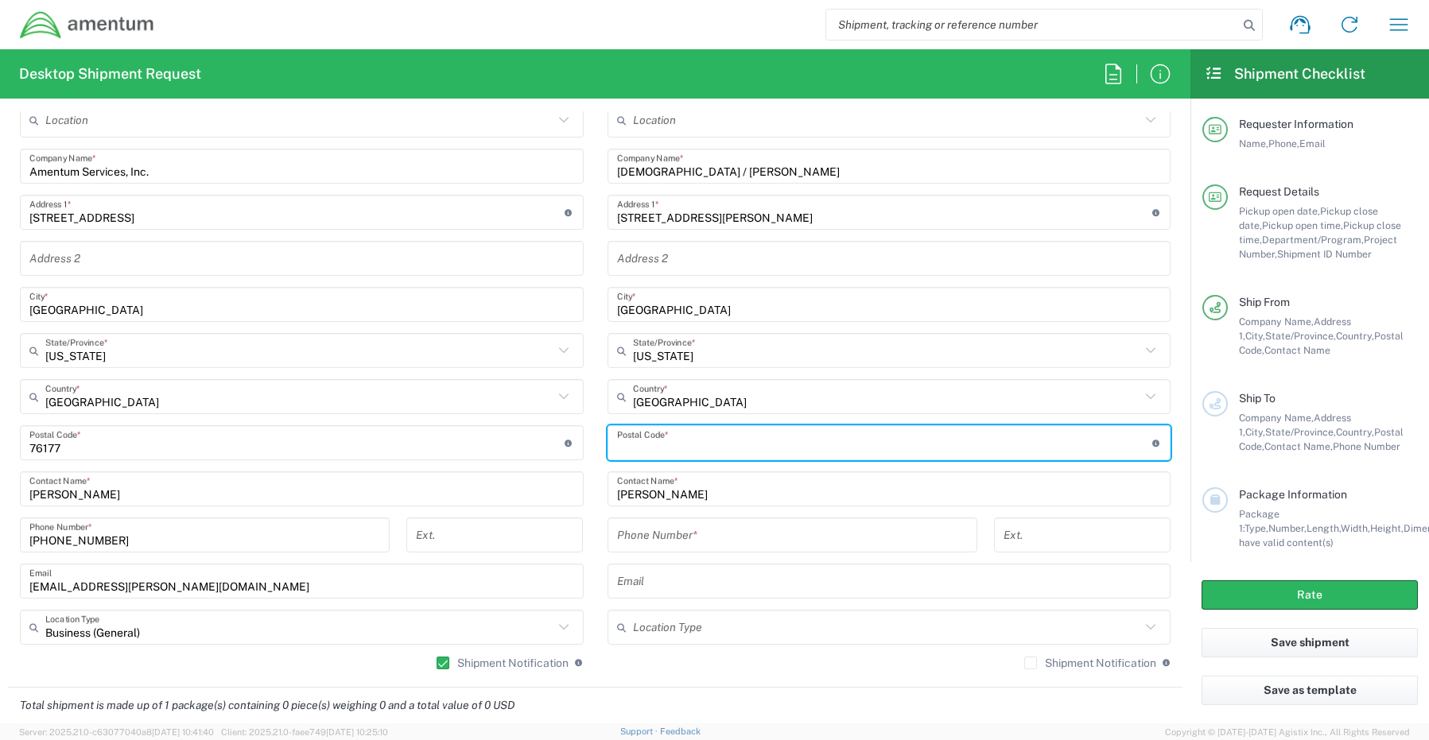
click at [677, 533] on div "Phone Number *" at bounding box center [792, 535] width 370 height 35
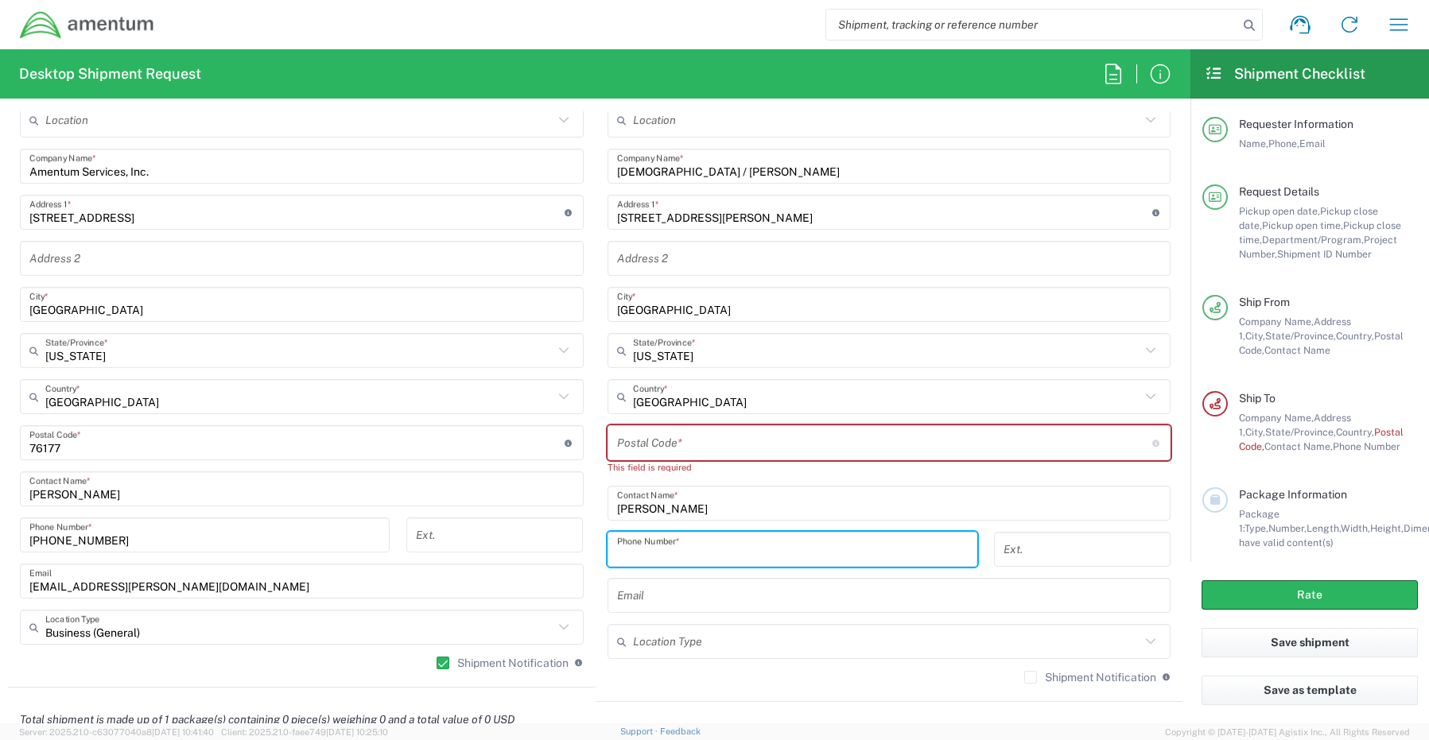
paste input "[PHONE_NUMBER]"
type input "[PHONE_NUMBER]"
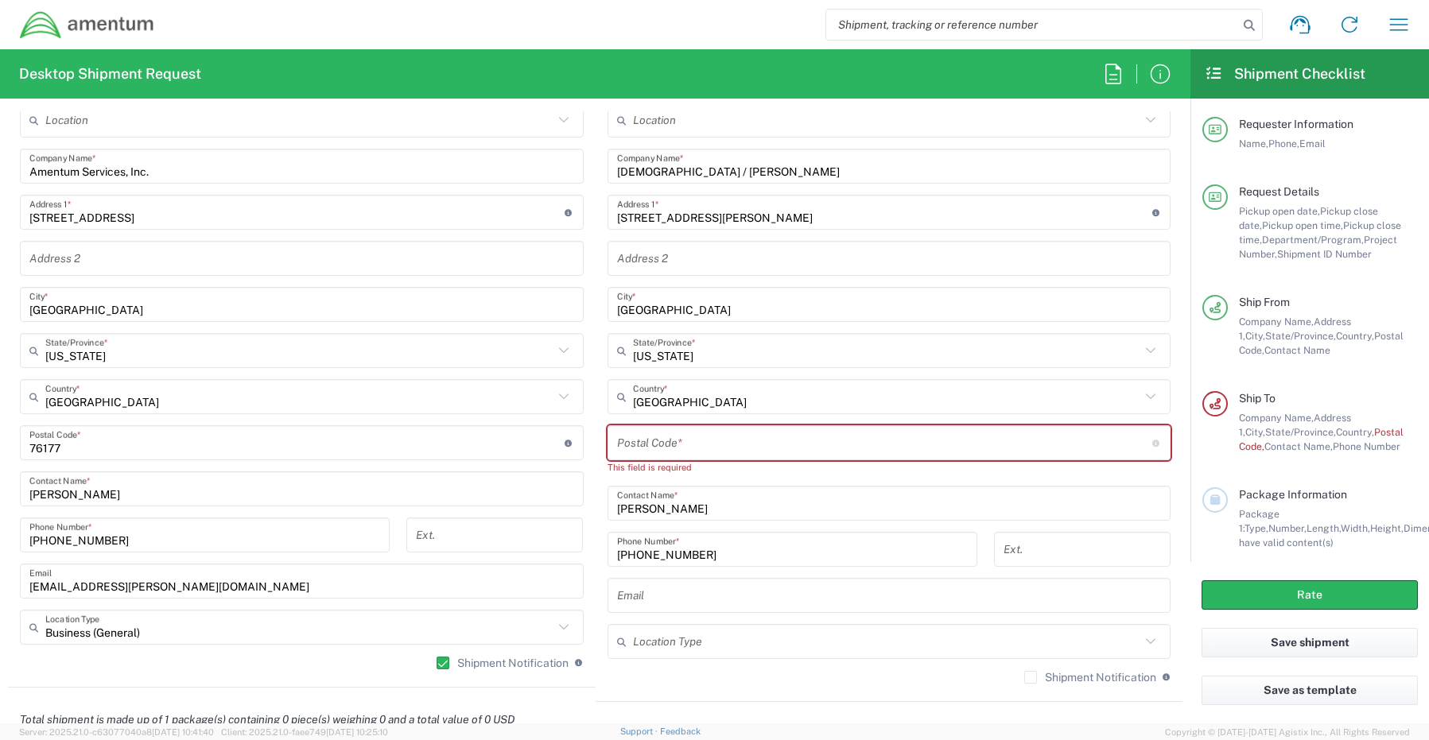
click at [663, 456] on input "undefined" at bounding box center [884, 443] width 535 height 28
paste input "21754"
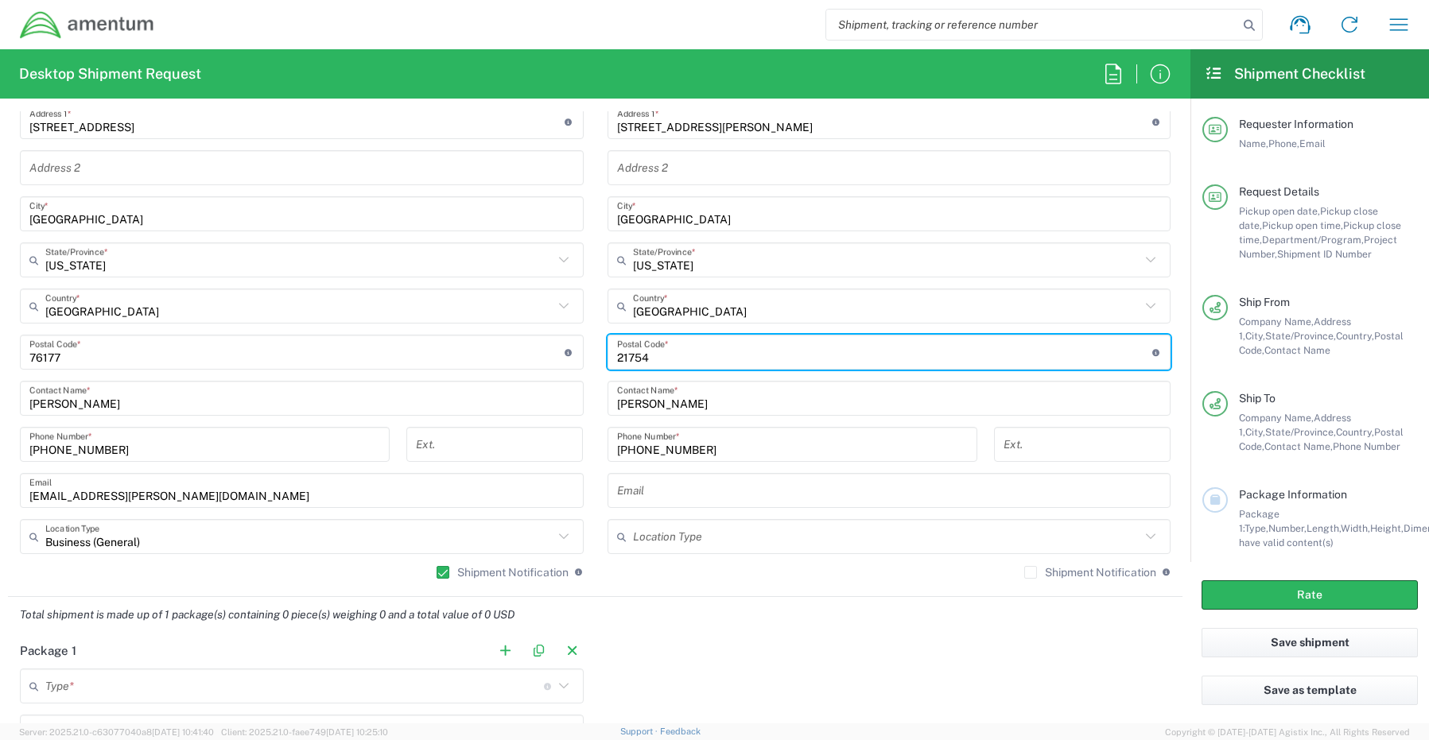
scroll to position [875, 0]
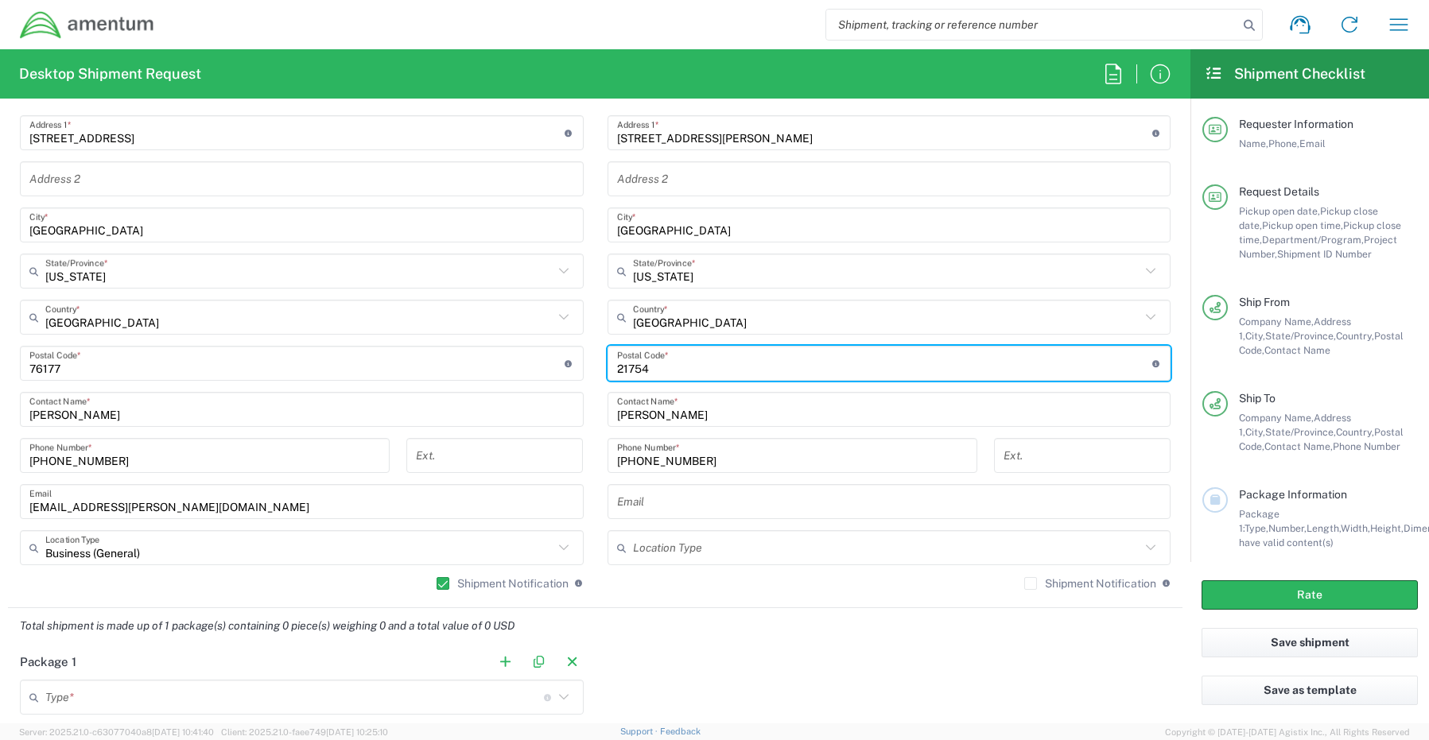
type input "21754"
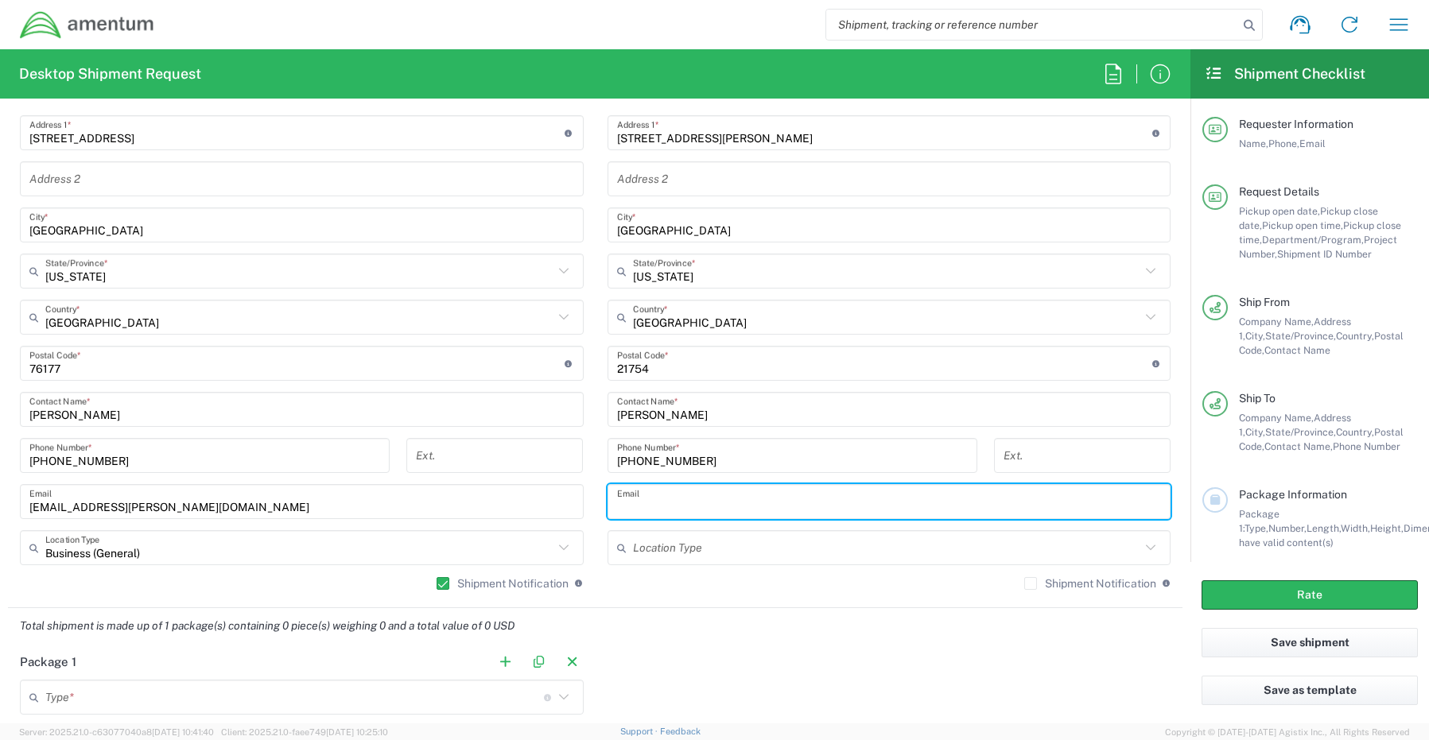
click at [658, 493] on input "text" at bounding box center [889, 502] width 545 height 28
click at [630, 507] on input "text" at bounding box center [889, 502] width 545 height 28
paste input "[PERSON_NAME][EMAIL_ADDRESS][PERSON_NAME][DOMAIN_NAME]"
type input "[PERSON_NAME][EMAIL_ADDRESS][PERSON_NAME][DOMAIN_NAME]"
click at [1024, 585] on label "Shipment Notification" at bounding box center [1090, 583] width 132 height 13
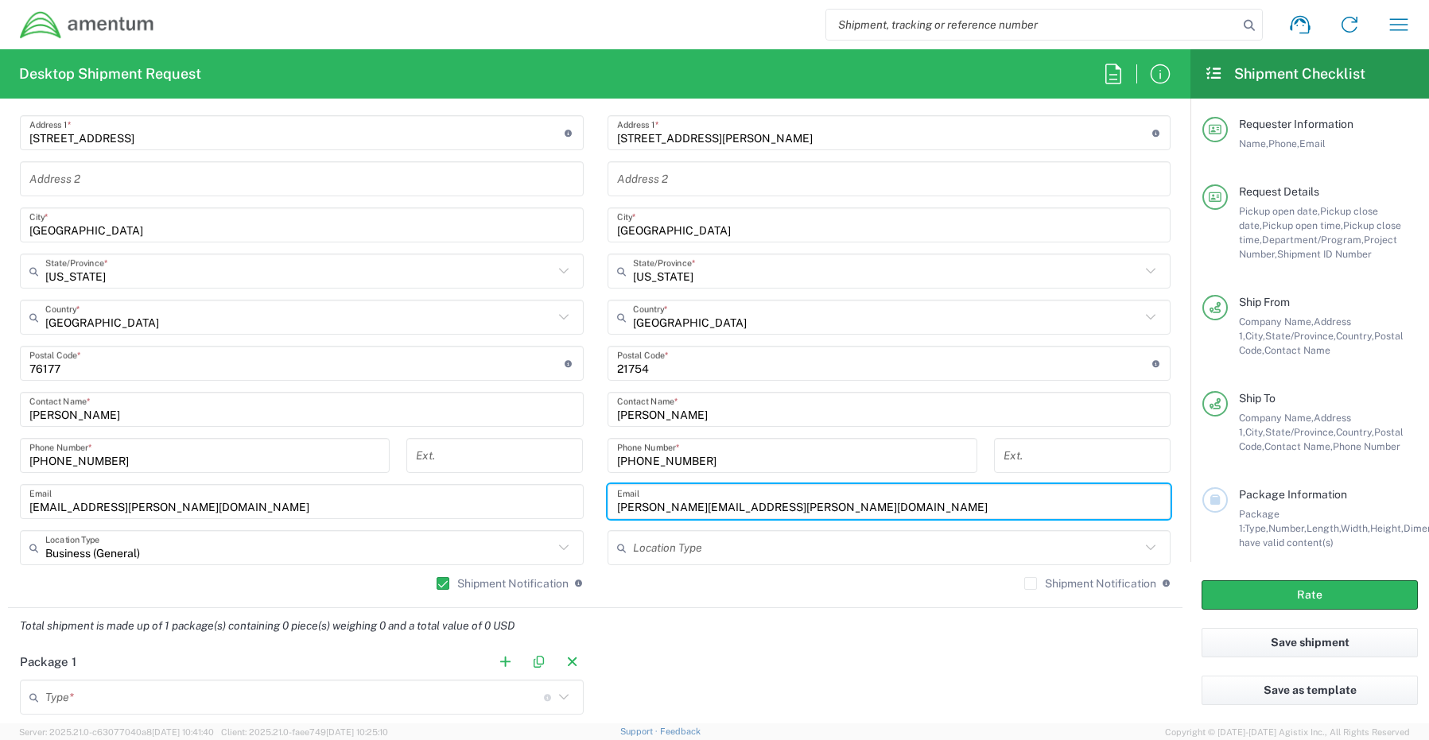
click at [1030, 584] on input "Shipment Notification" at bounding box center [1030, 584] width 0 height 0
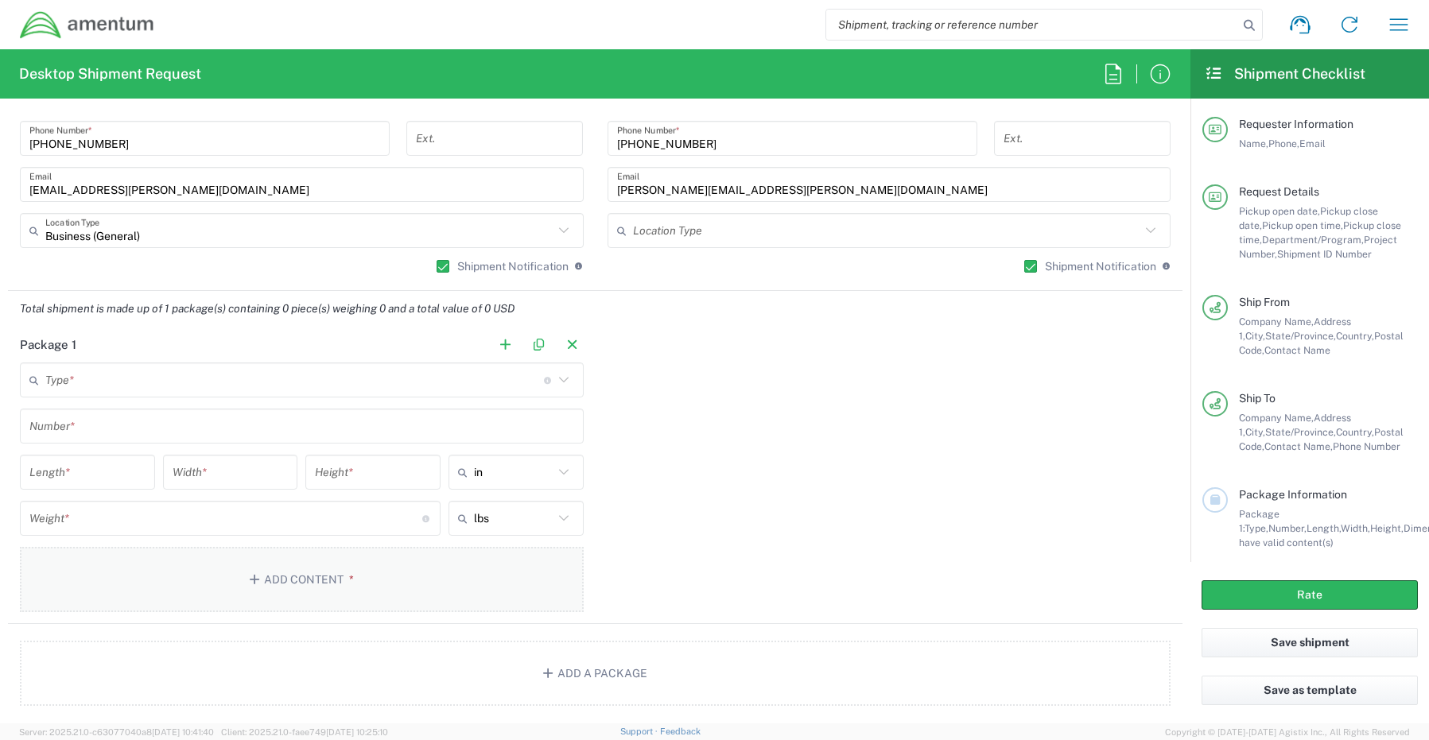
scroll to position [1193, 0]
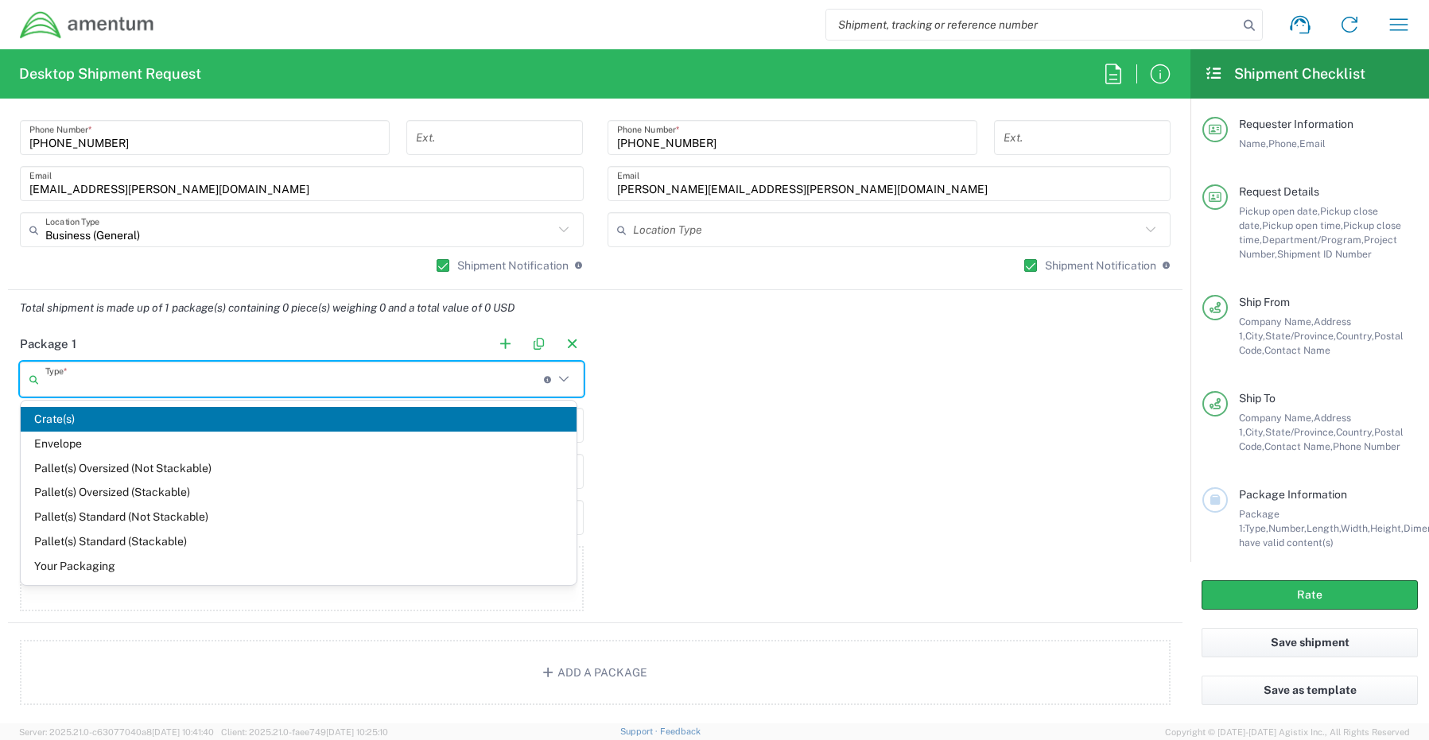
click at [95, 383] on input "text" at bounding box center [294, 380] width 499 height 28
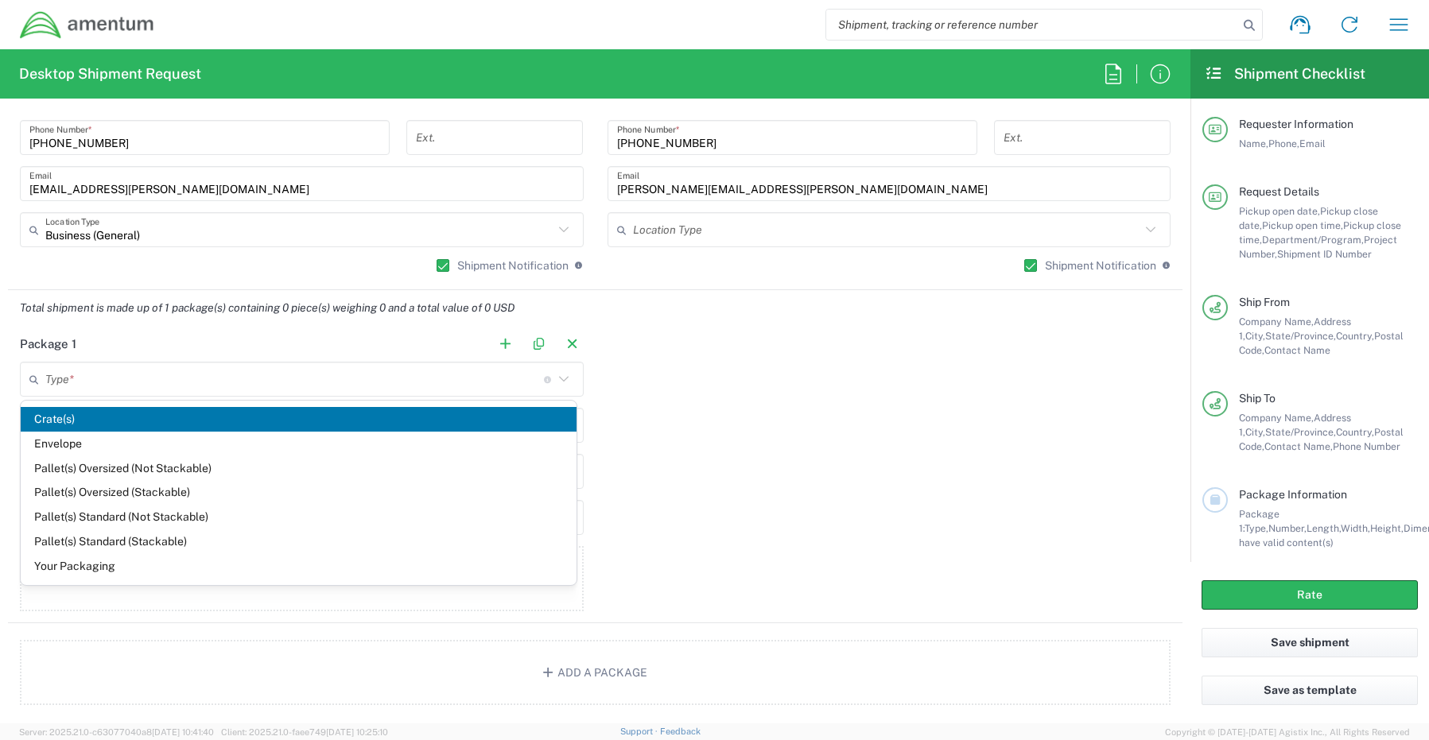
drag, startPoint x: 74, startPoint y: 570, endPoint x: 72, endPoint y: 562, distance: 8.3
click at [72, 568] on span "Your Packaging" at bounding box center [299, 566] width 556 height 25
type input "Your Packaging"
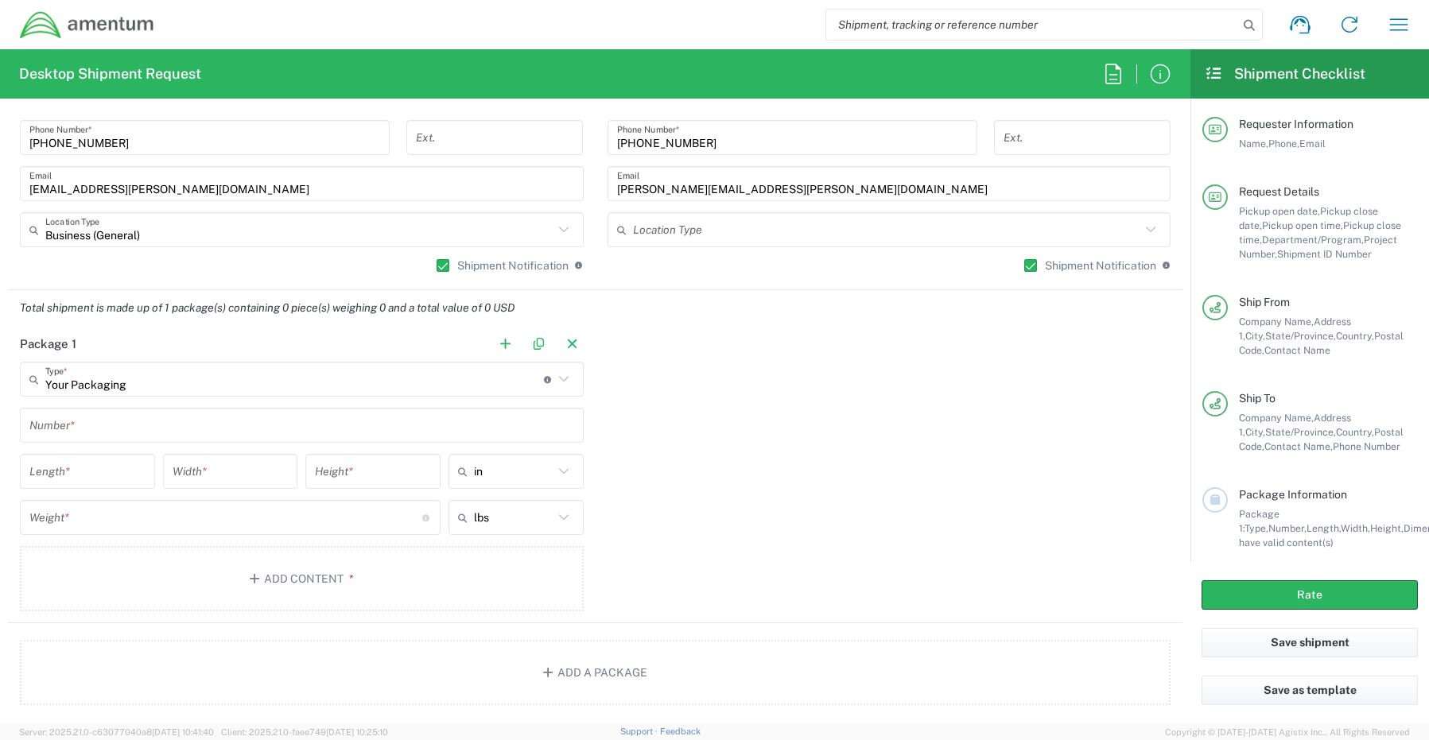
click at [77, 430] on input "text" at bounding box center [301, 426] width 545 height 28
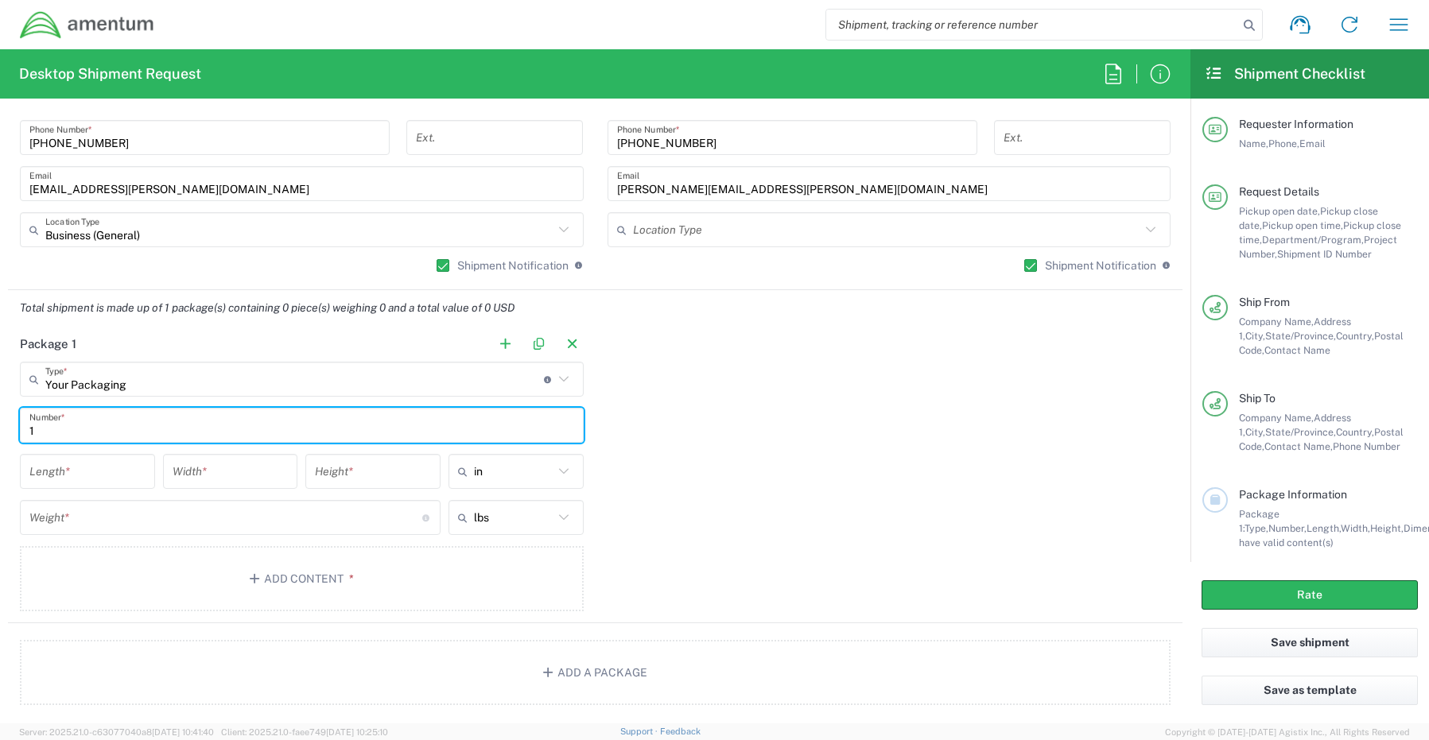
type input "1"
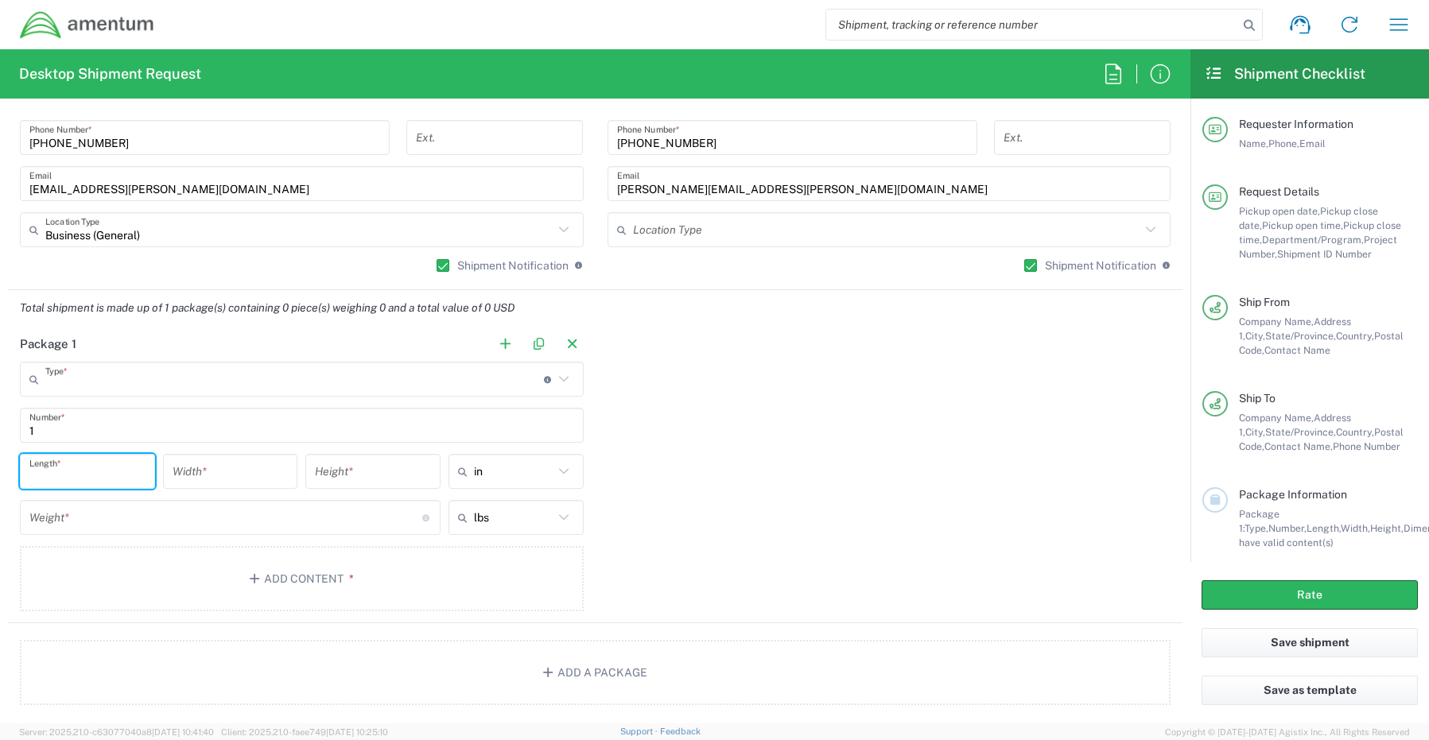
click at [134, 379] on input "text" at bounding box center [294, 380] width 499 height 28
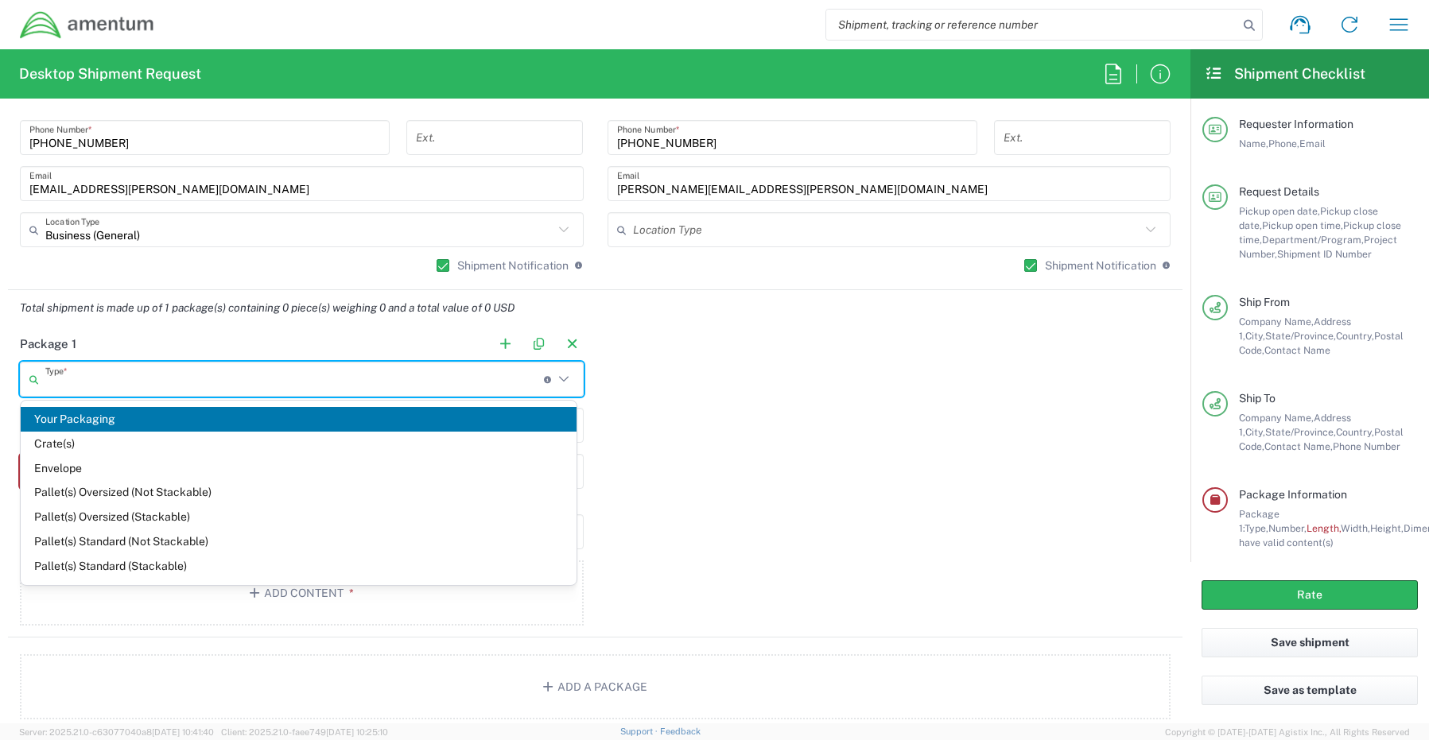
click at [77, 470] on span "Envelope" at bounding box center [299, 468] width 556 height 25
type input "Envelope"
type input "9.5"
type input "12.5"
type input "0.25"
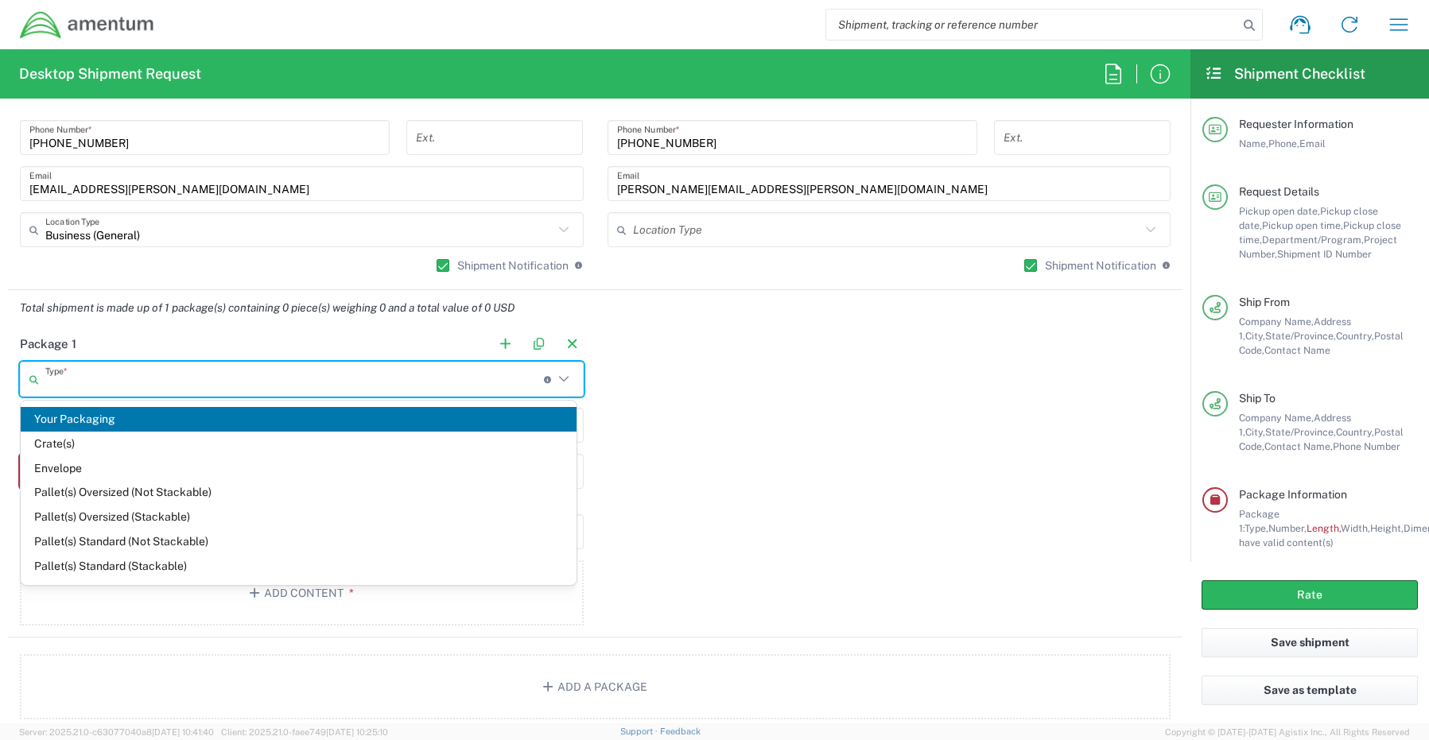
type input "1"
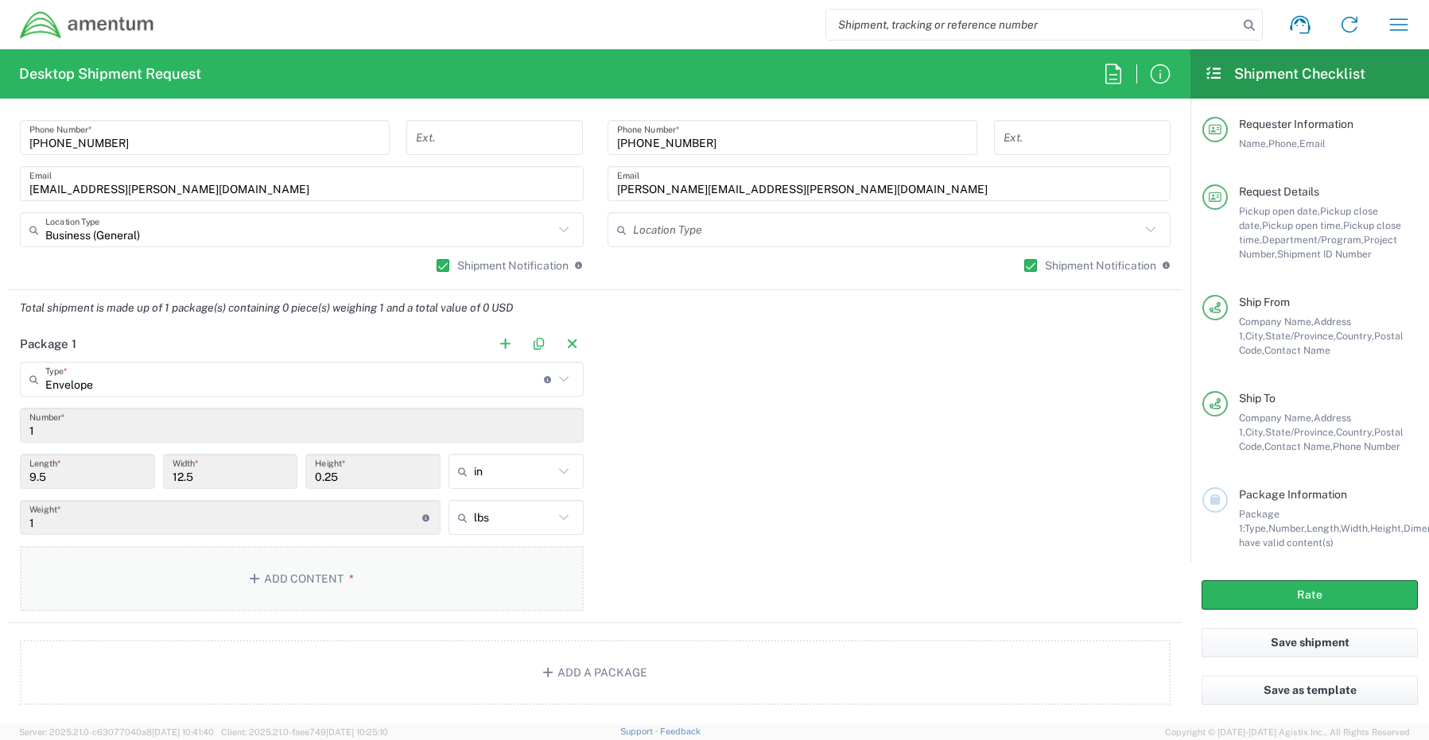
click at [311, 580] on button "Add Content *" at bounding box center [302, 578] width 564 height 65
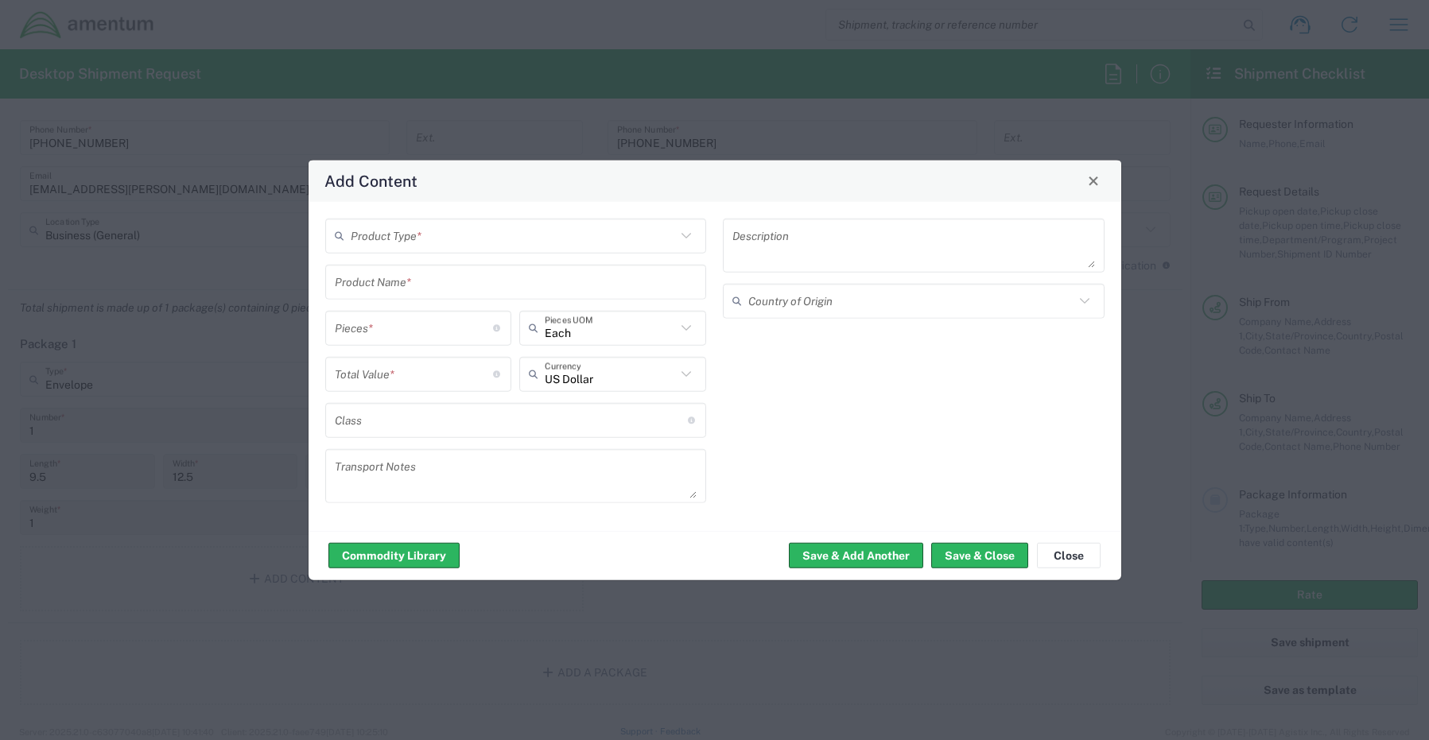
click at [404, 242] on input "text" at bounding box center [514, 236] width 326 height 28
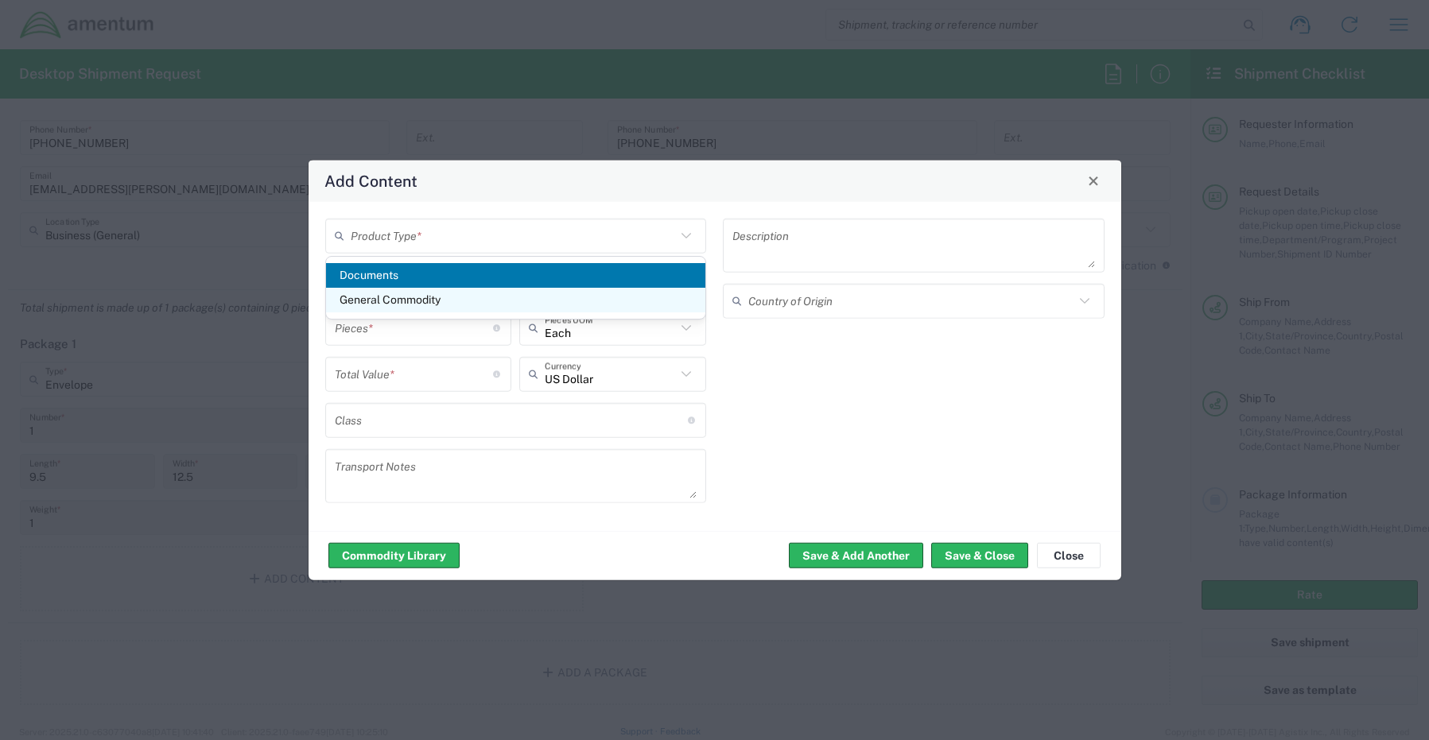
click at [402, 301] on span "General Commodity" at bounding box center [516, 300] width 380 height 25
type input "General Commodity"
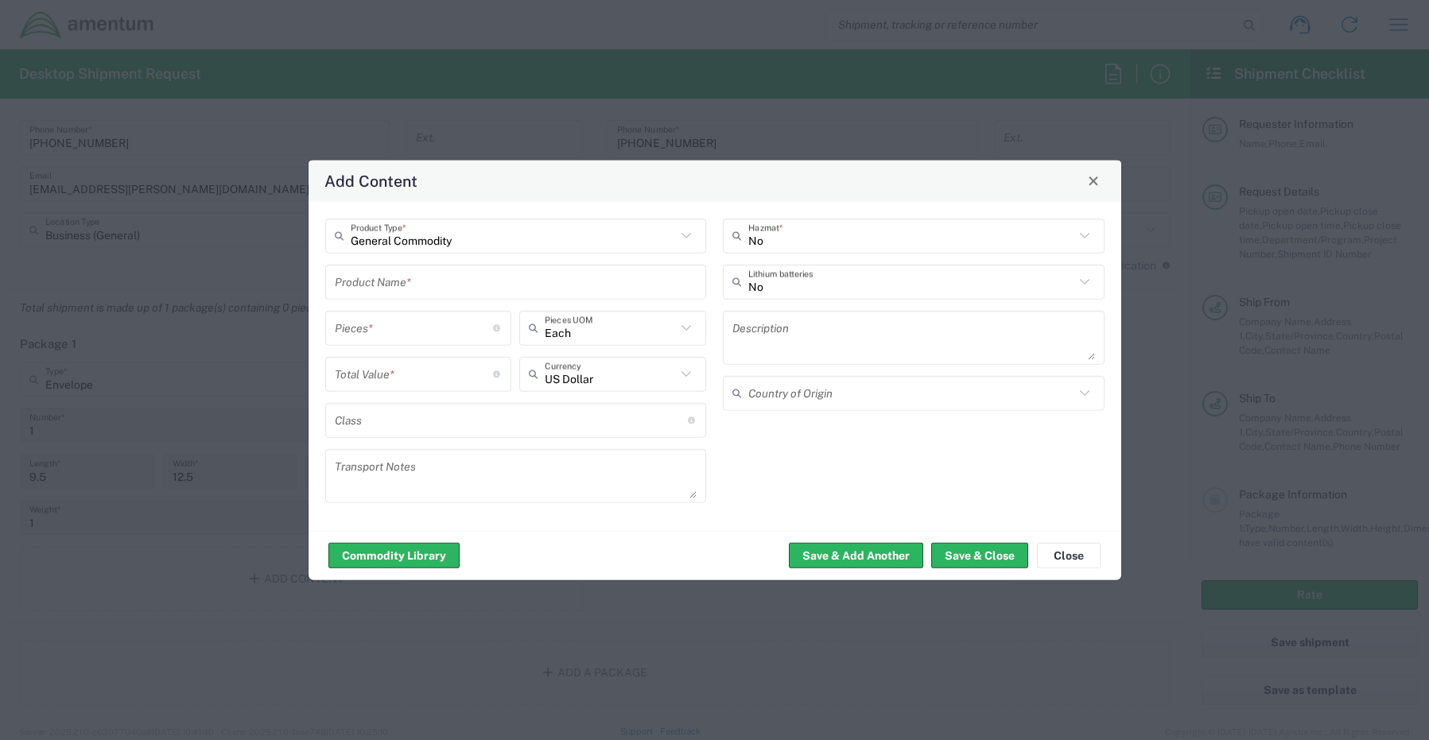
click at [372, 287] on input "text" at bounding box center [516, 282] width 363 height 28
paste input "YB1284Z25007941IQL"
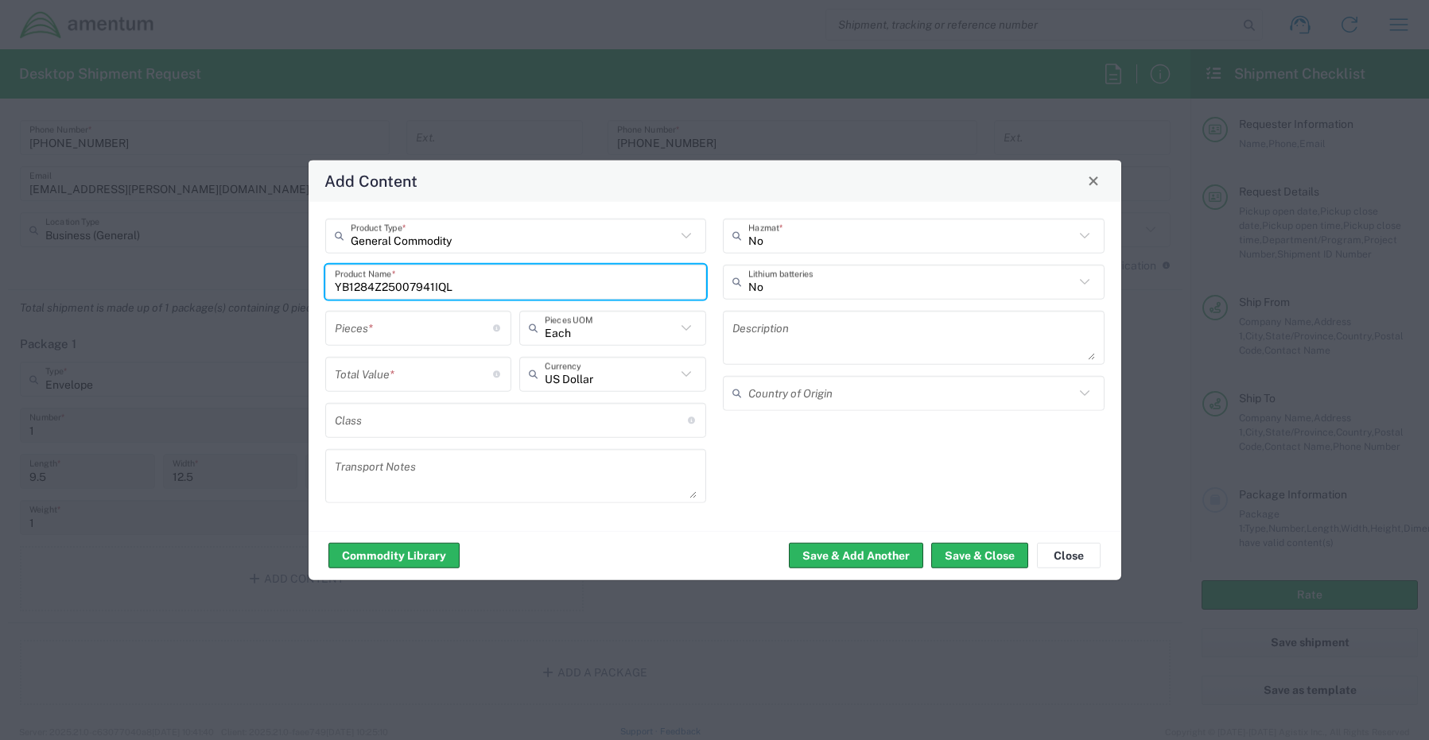
type input "YB1284Z25007941IQL"
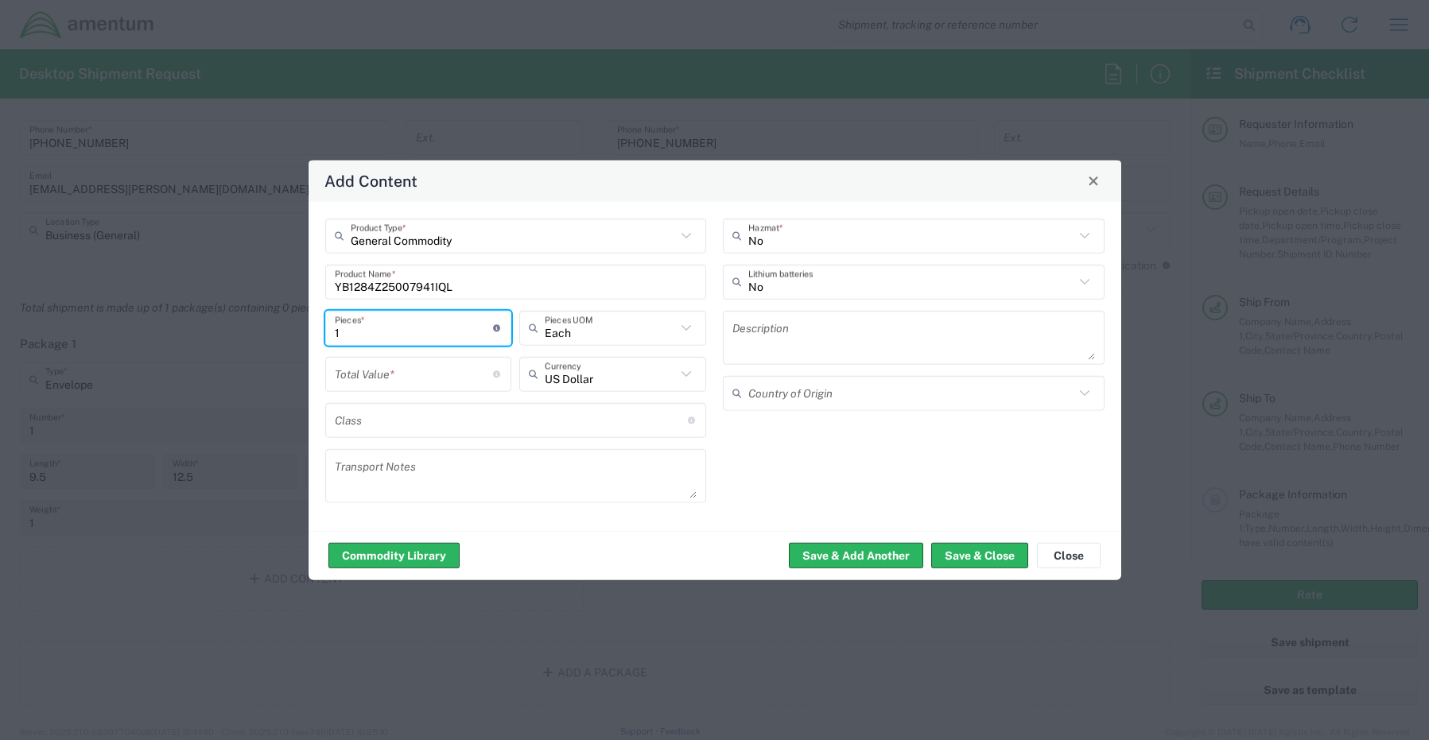
type input "1"
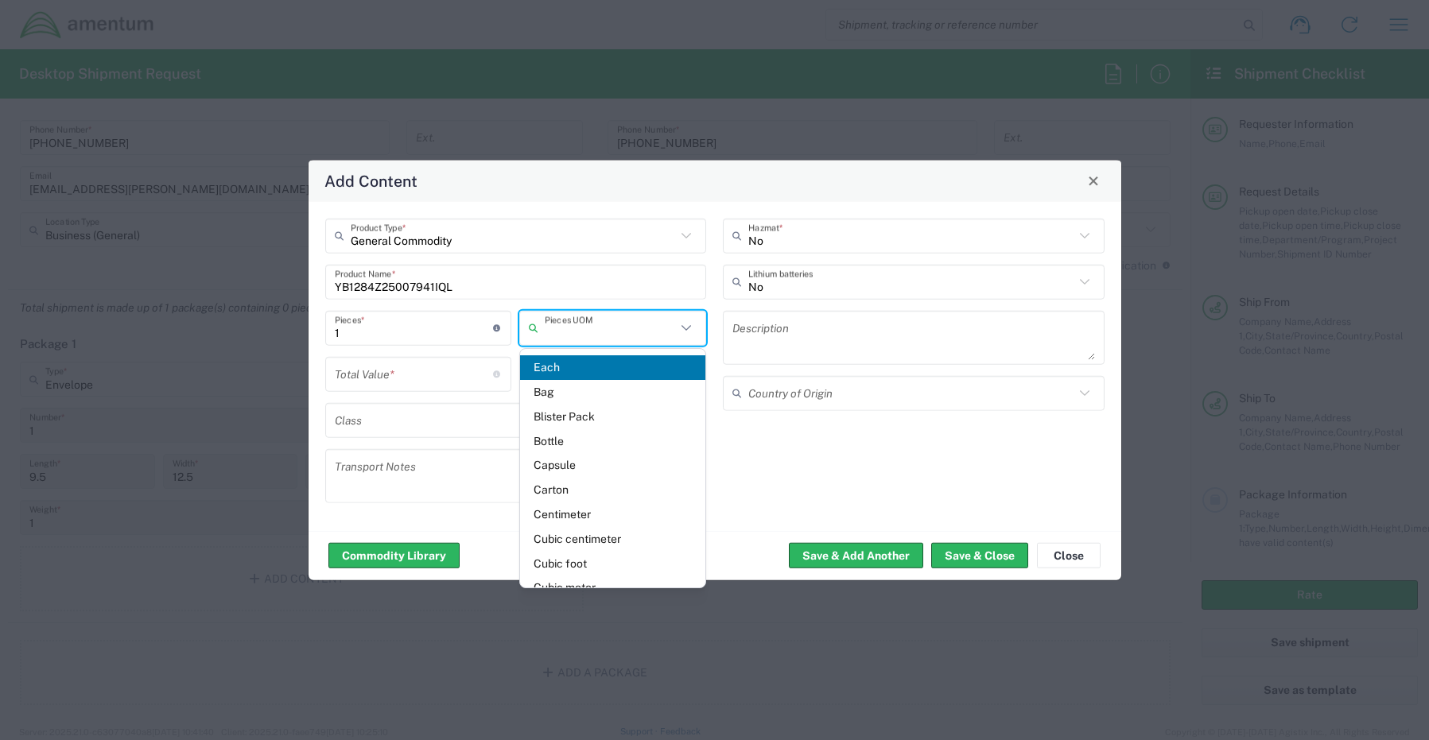
type input "Each"
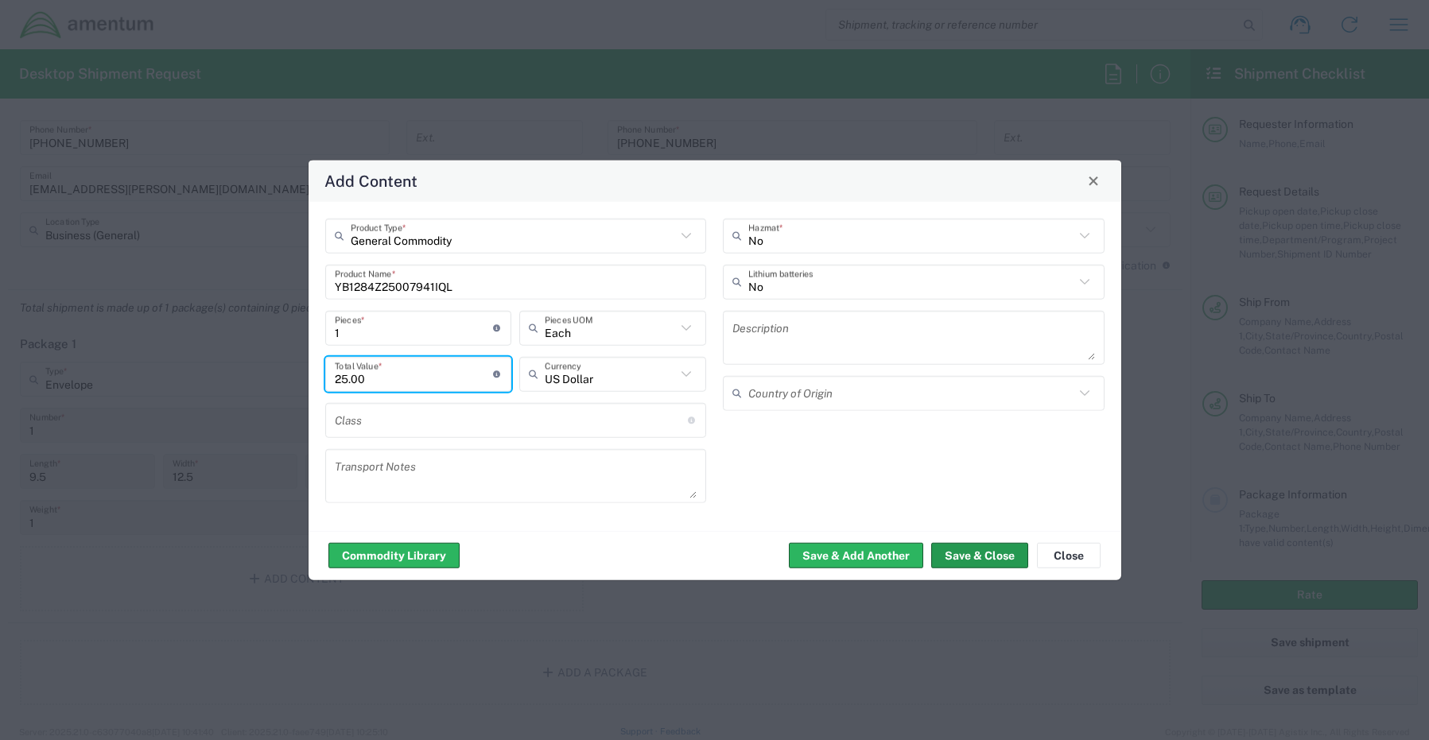
type input "25.00"
click at [954, 554] on button "Save & Close" at bounding box center [979, 555] width 97 height 25
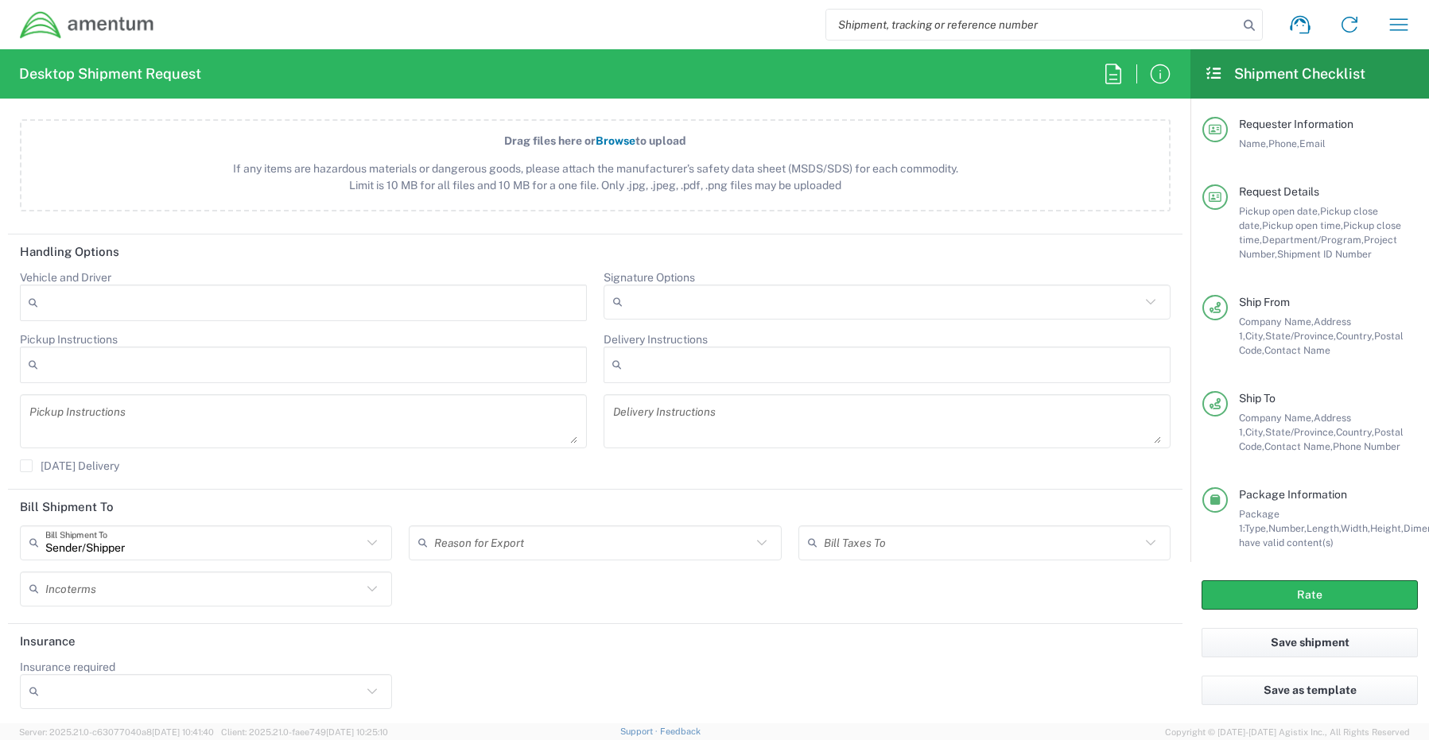
scroll to position [1917, 0]
click at [1284, 602] on button "Rate" at bounding box center [1309, 594] width 216 height 29
type input "CORP"
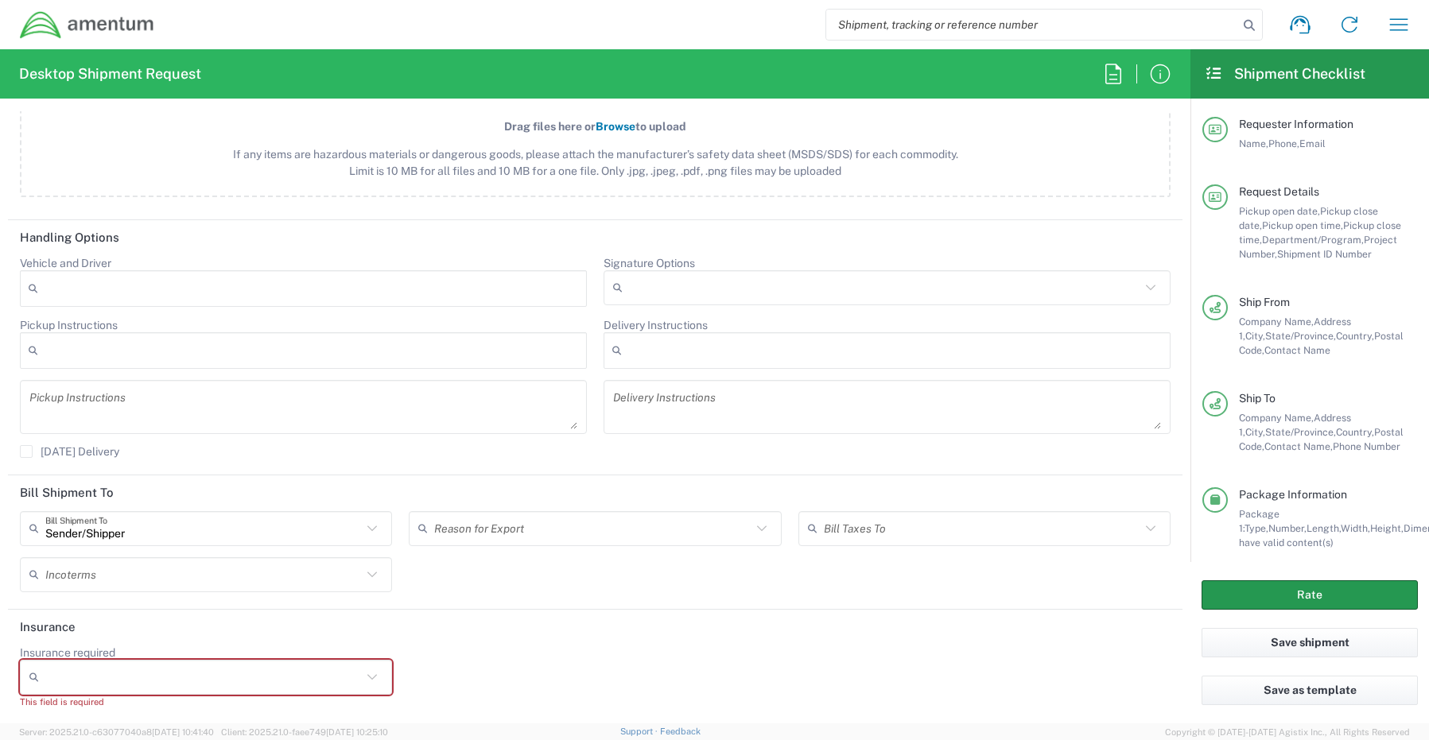
scroll to position [1931, 0]
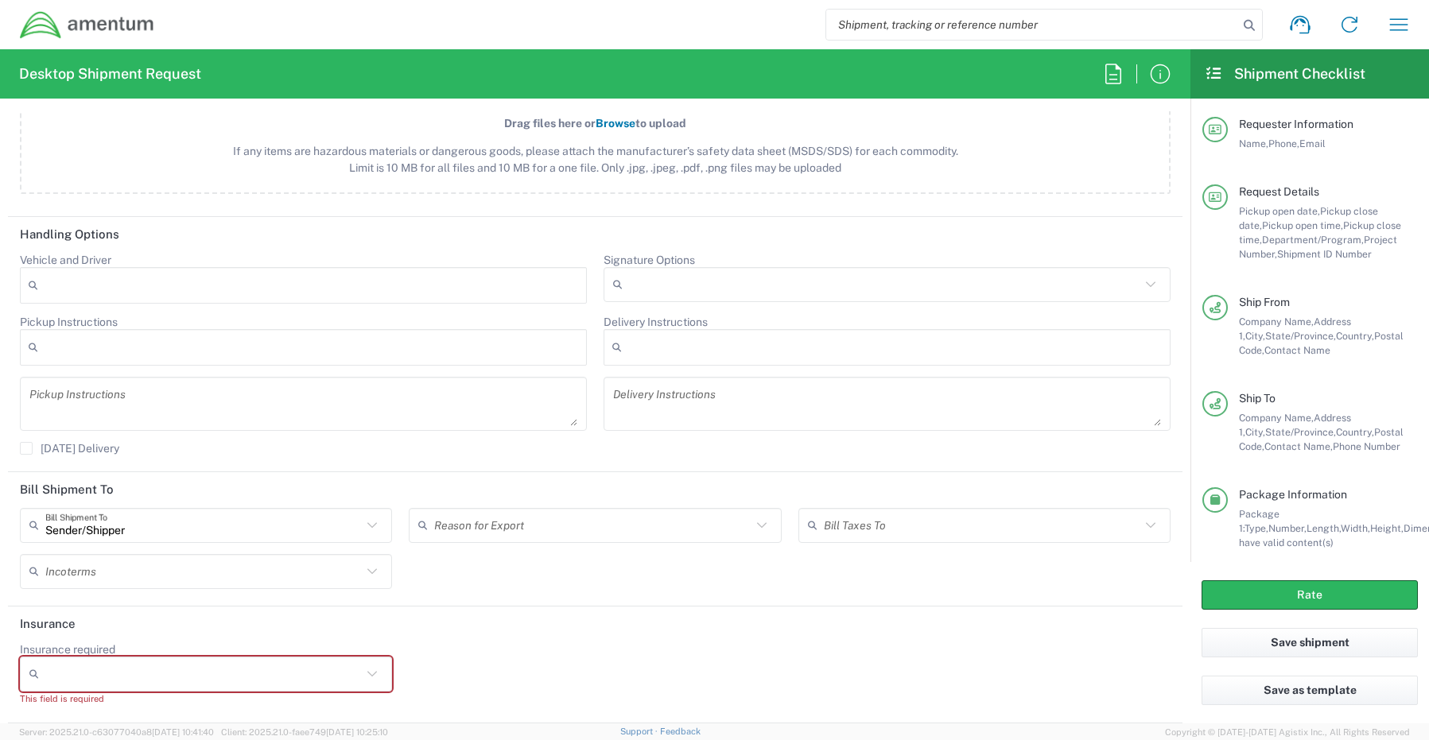
click at [226, 679] on input "Insurance required" at bounding box center [203, 674] width 316 height 25
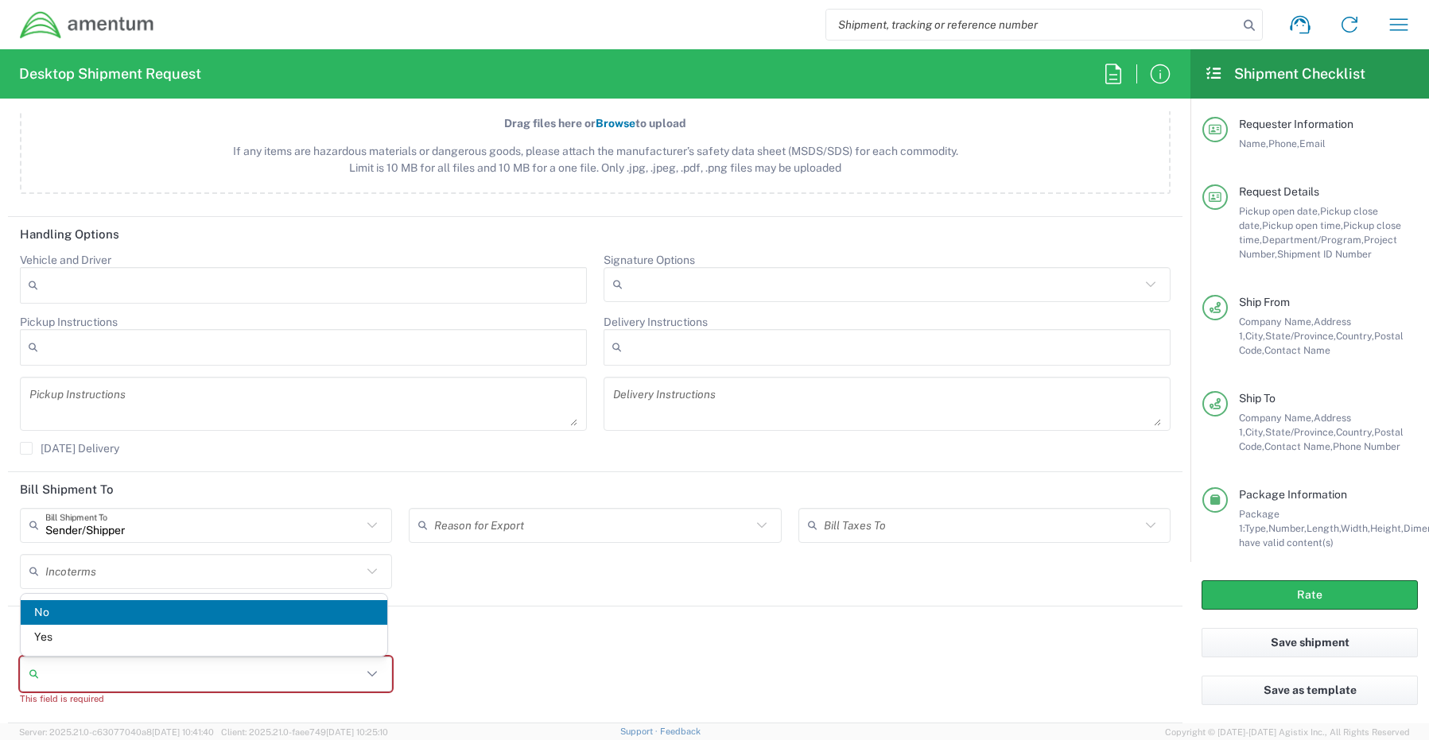
click at [64, 615] on span "No" at bounding box center [204, 612] width 367 height 25
type input "No"
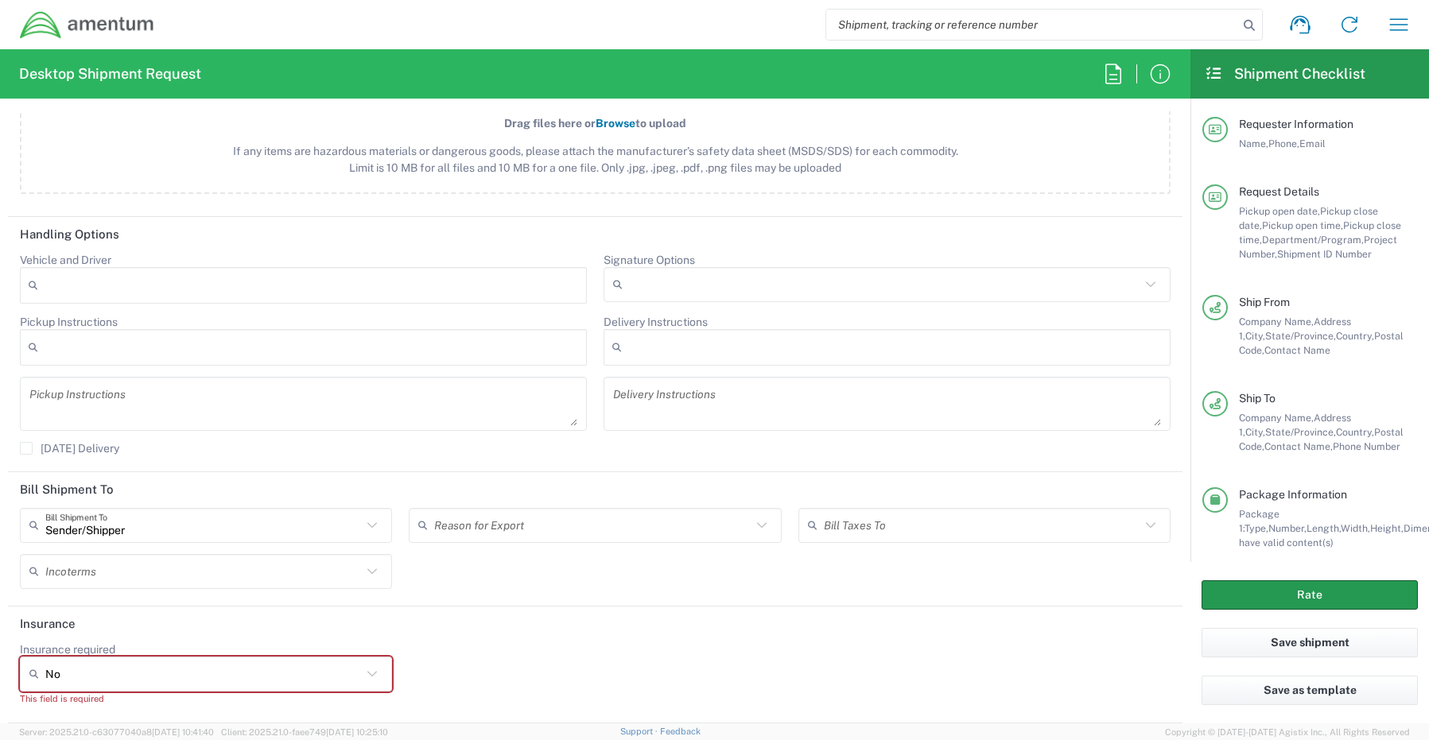
click at [1224, 592] on button "Rate" at bounding box center [1309, 594] width 216 height 29
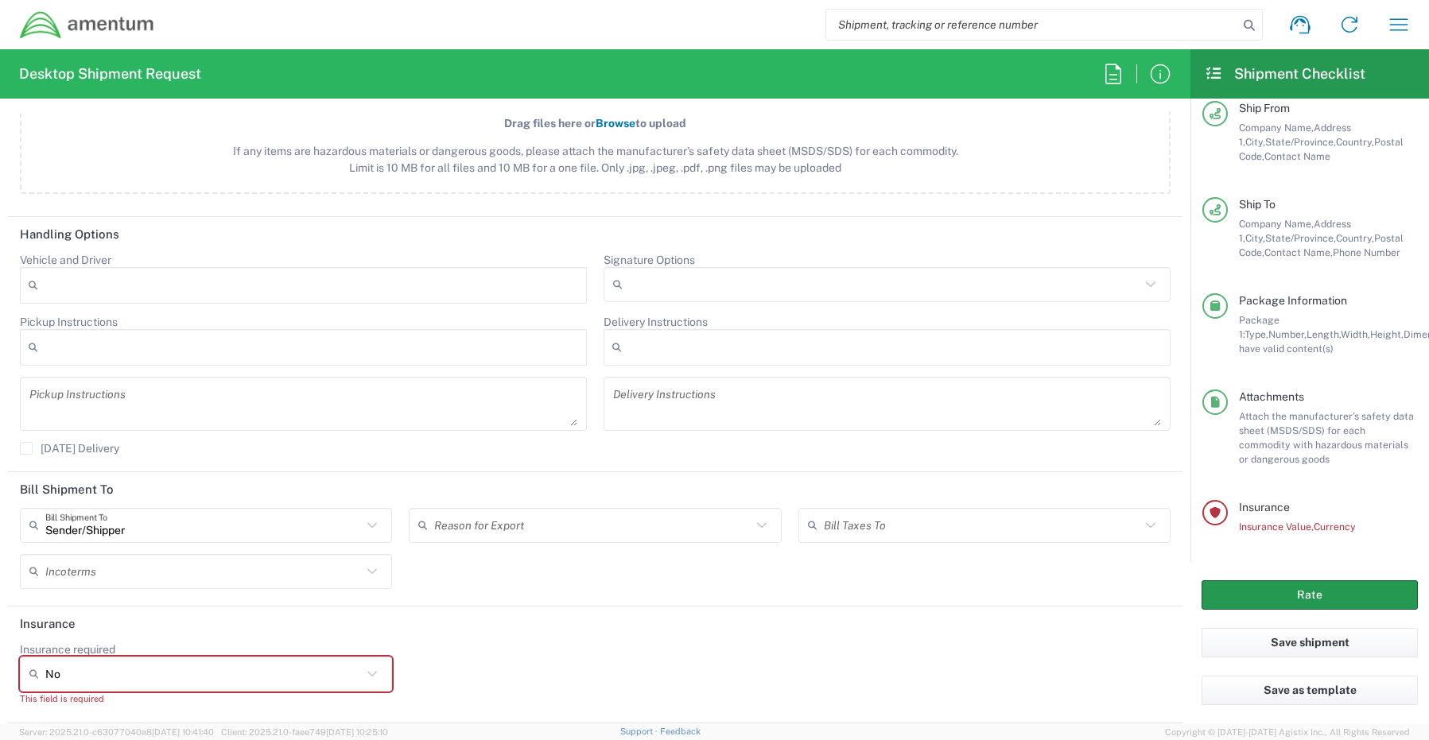
scroll to position [200, 0]
click at [339, 674] on input "Insurance required" at bounding box center [203, 674] width 316 height 25
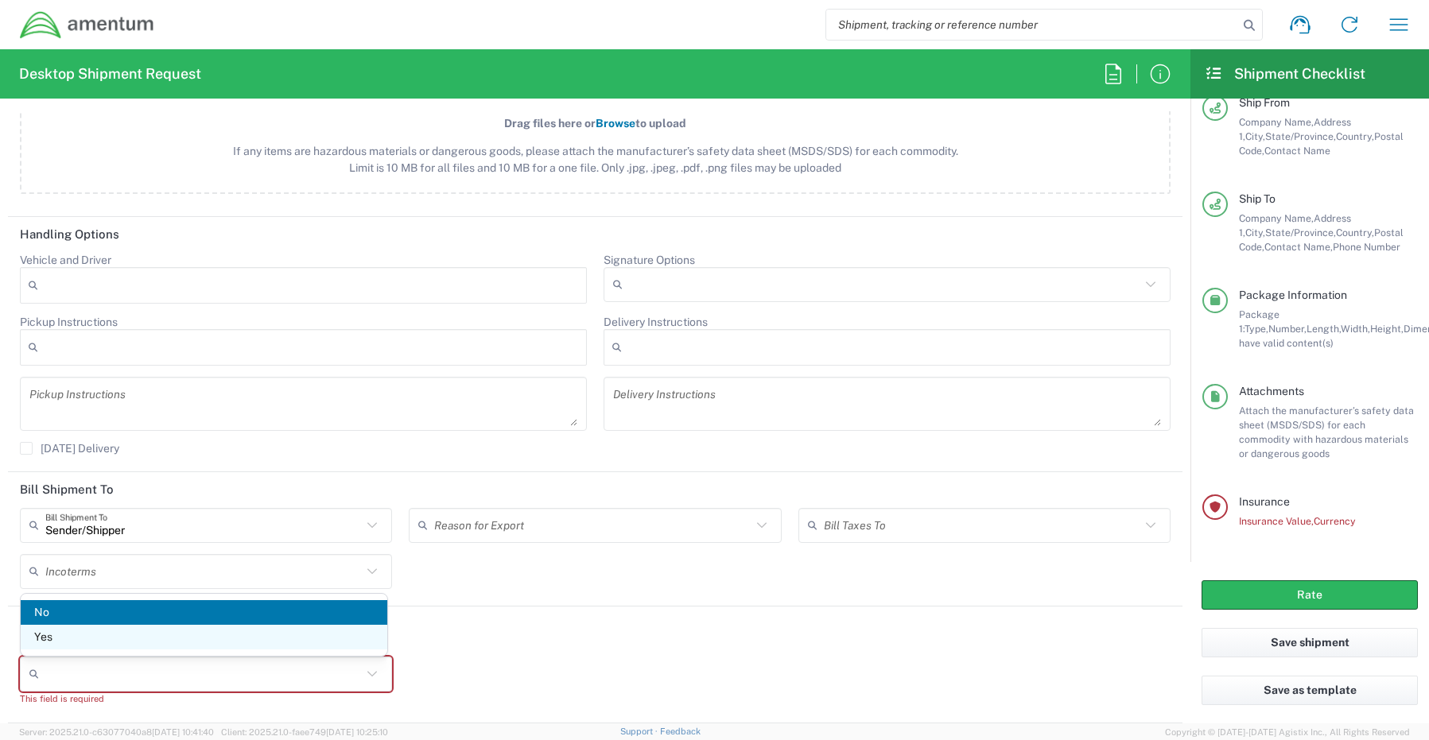
click at [52, 638] on span "Yes" at bounding box center [204, 637] width 367 height 25
type input "Yes"
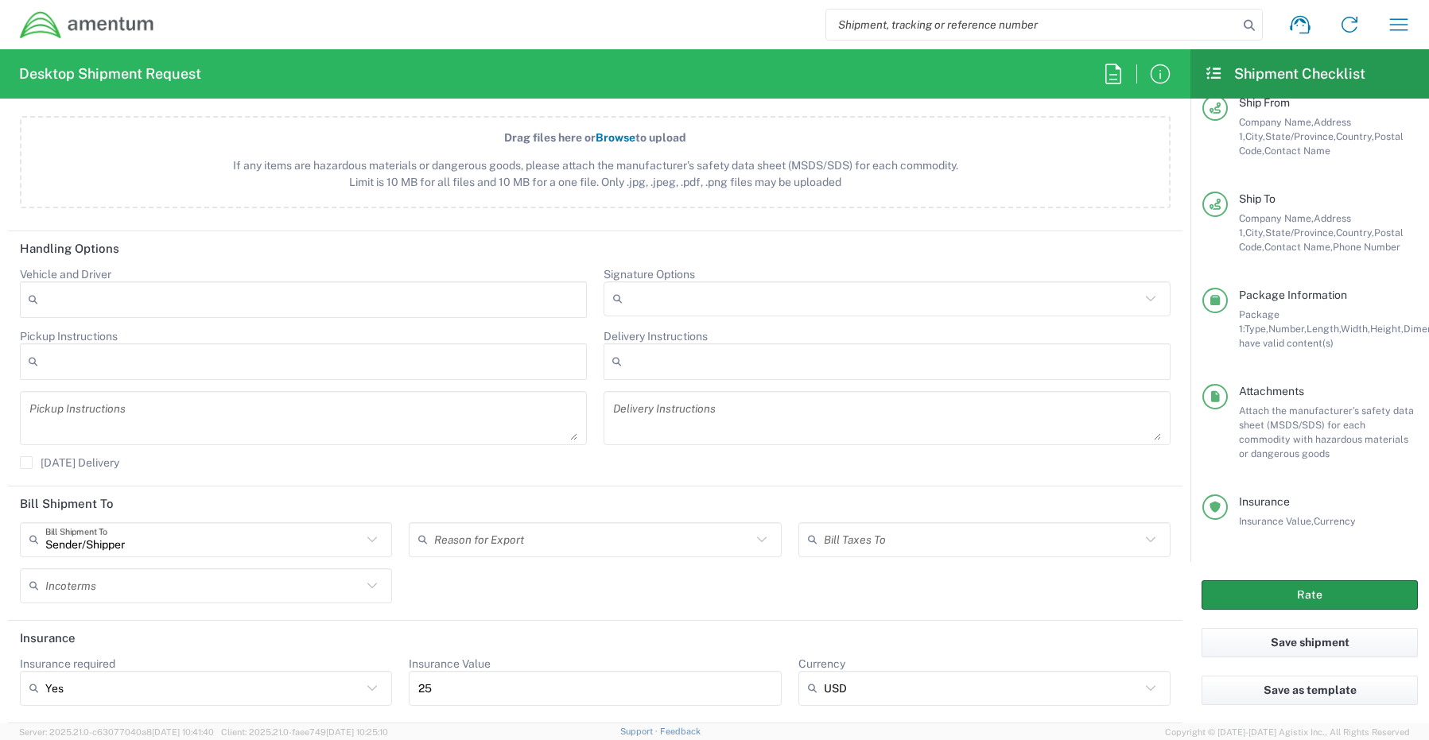
click at [1240, 589] on button "Rate" at bounding box center [1309, 594] width 216 height 29
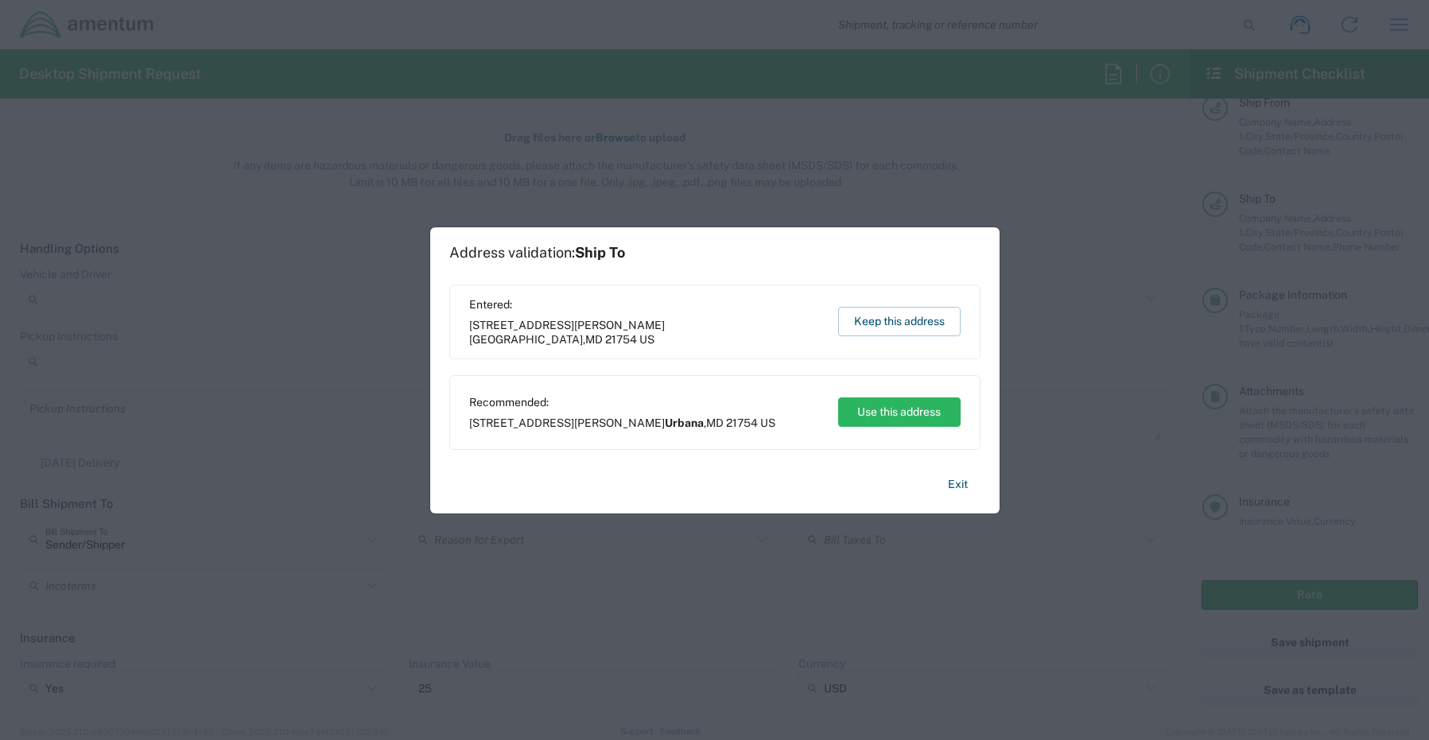
click at [906, 320] on button "Keep this address" at bounding box center [899, 321] width 122 height 29
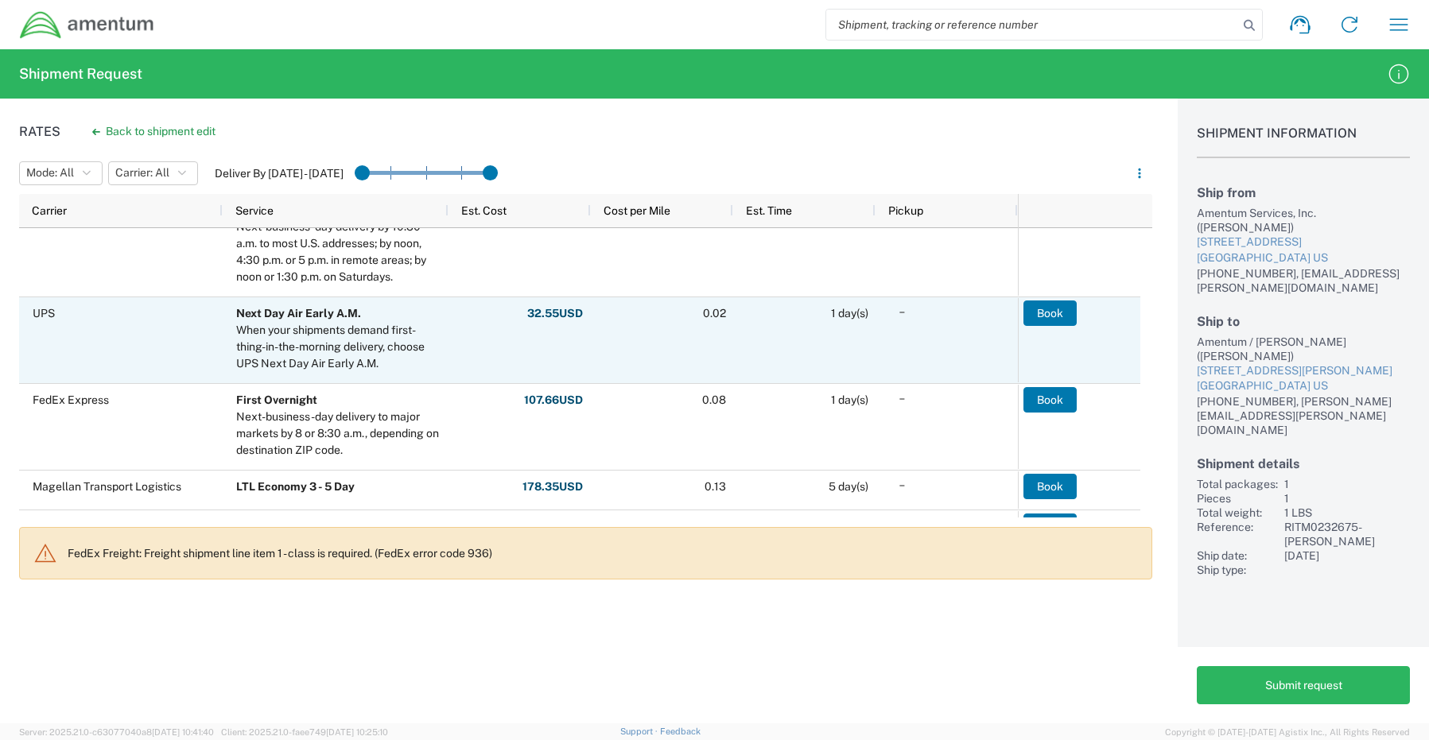
scroll to position [318, 0]
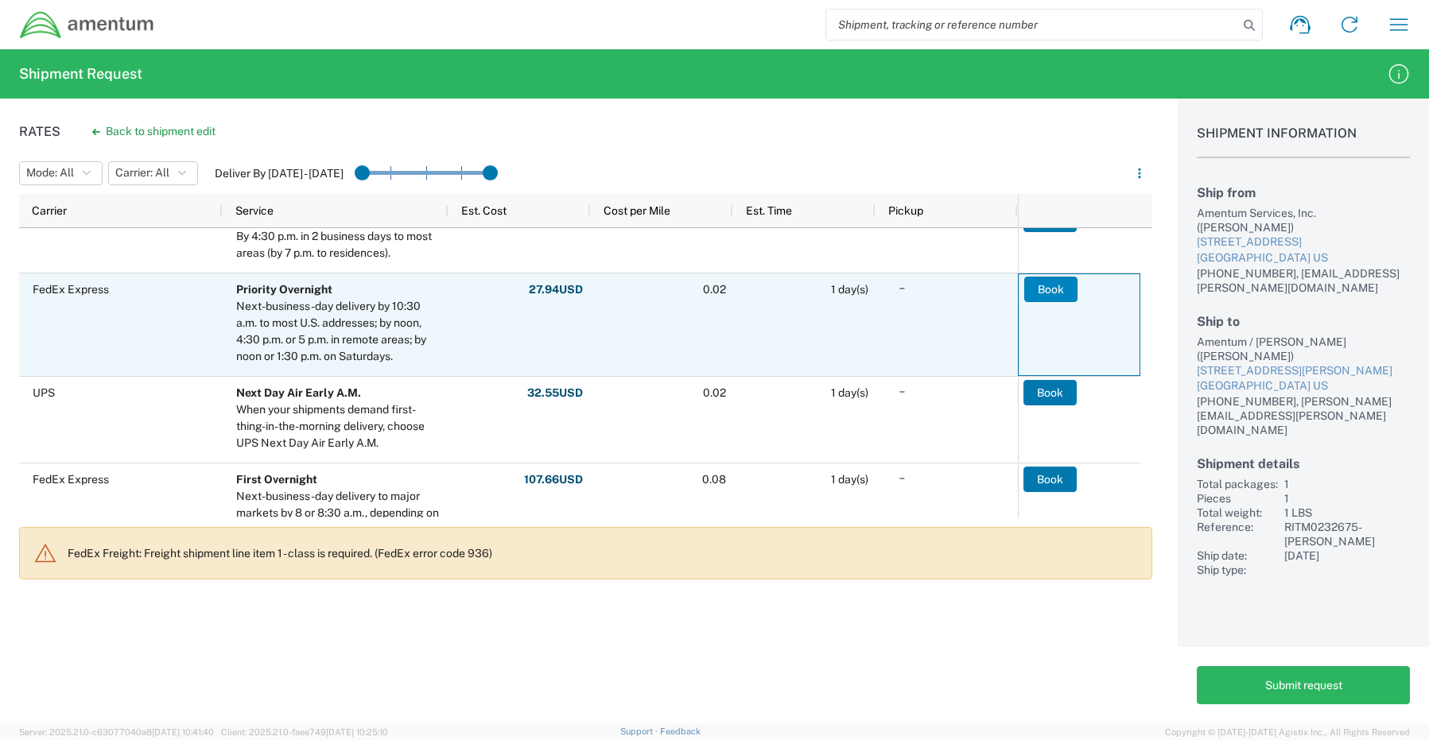
click at [1033, 285] on button "Book" at bounding box center [1050, 289] width 53 height 25
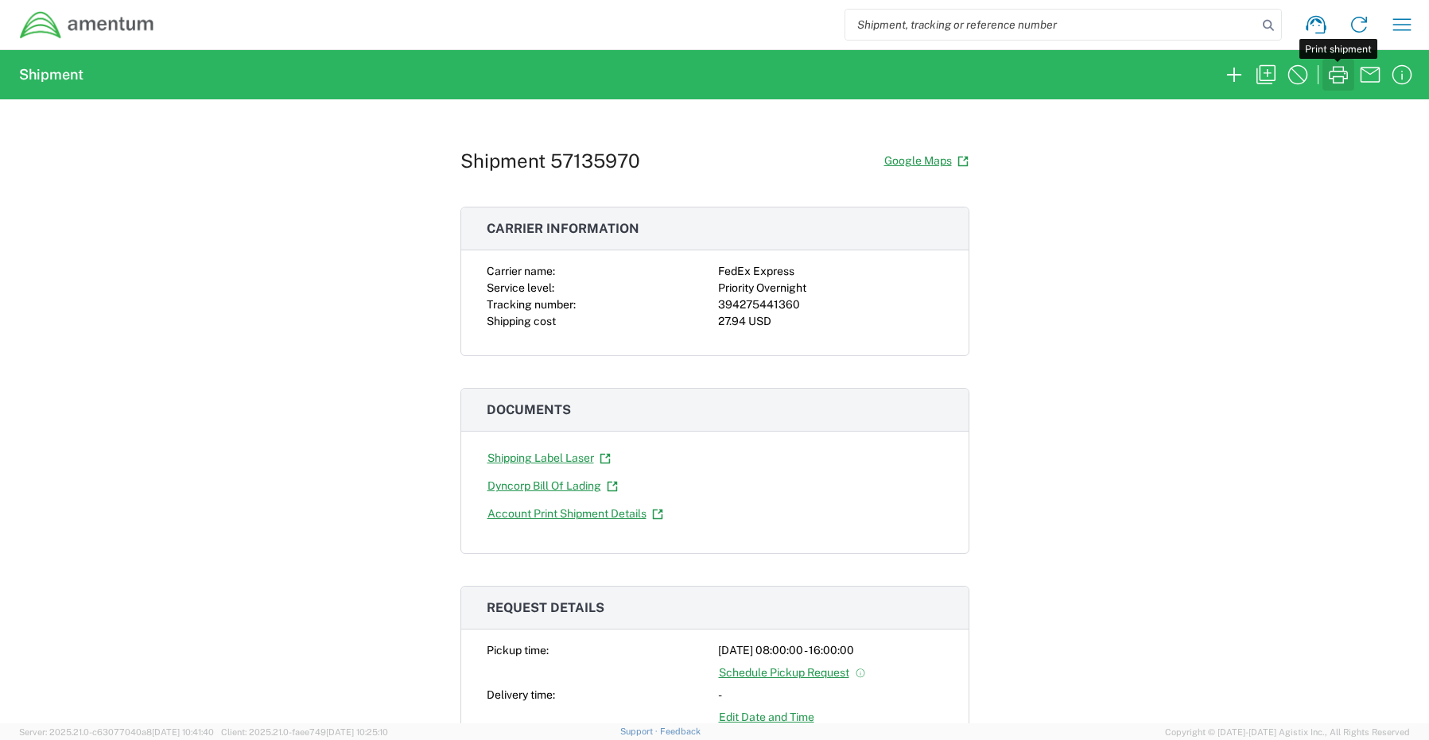
click at [1337, 80] on icon "button" at bounding box center [1337, 74] width 25 height 25
